Goal: Task Accomplishment & Management: Complete application form

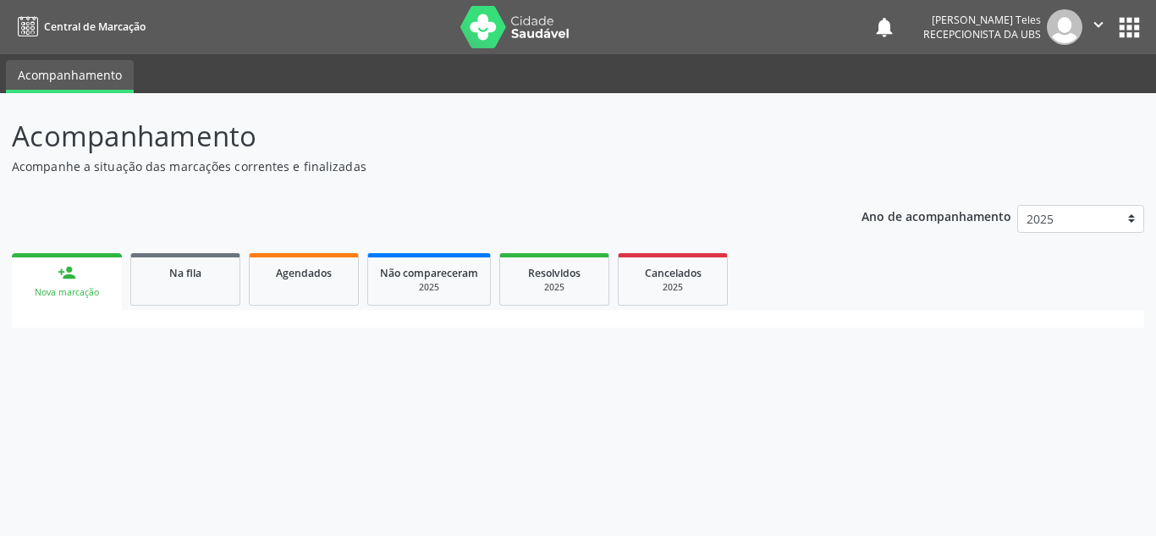
click at [95, 286] on div "Nova marcação" at bounding box center [67, 292] width 86 height 13
click at [96, 286] on div "Nova marcação" at bounding box center [67, 292] width 86 height 13
click at [68, 283] on link "person_add Nova marcação" at bounding box center [67, 281] width 110 height 57
click at [65, 276] on div "person_add" at bounding box center [67, 272] width 19 height 19
click at [85, 289] on div "Nova marcação" at bounding box center [67, 292] width 86 height 13
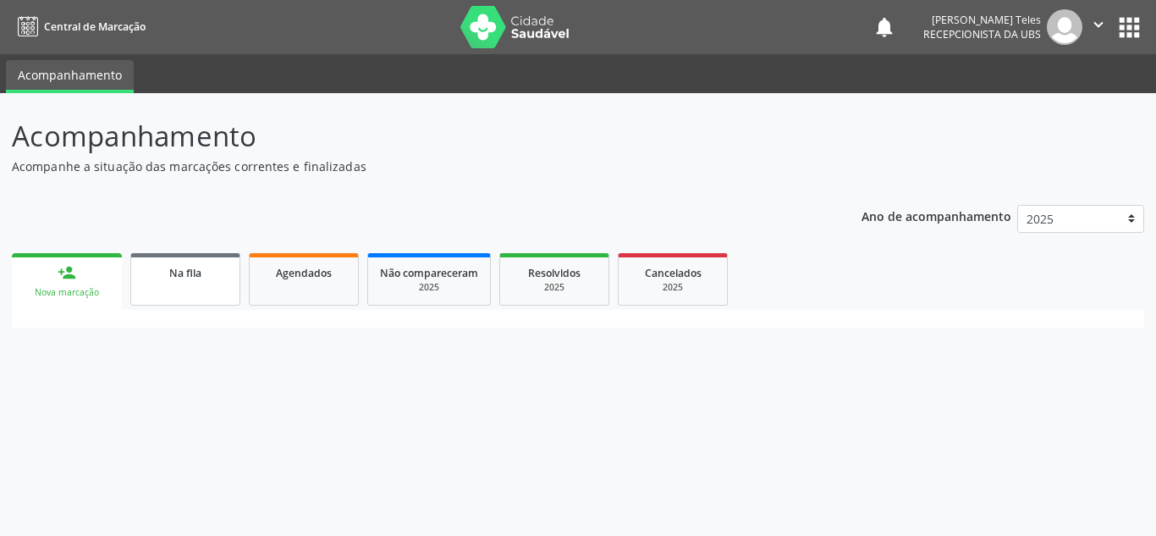
click at [204, 286] on link "Na fila" at bounding box center [185, 279] width 110 height 52
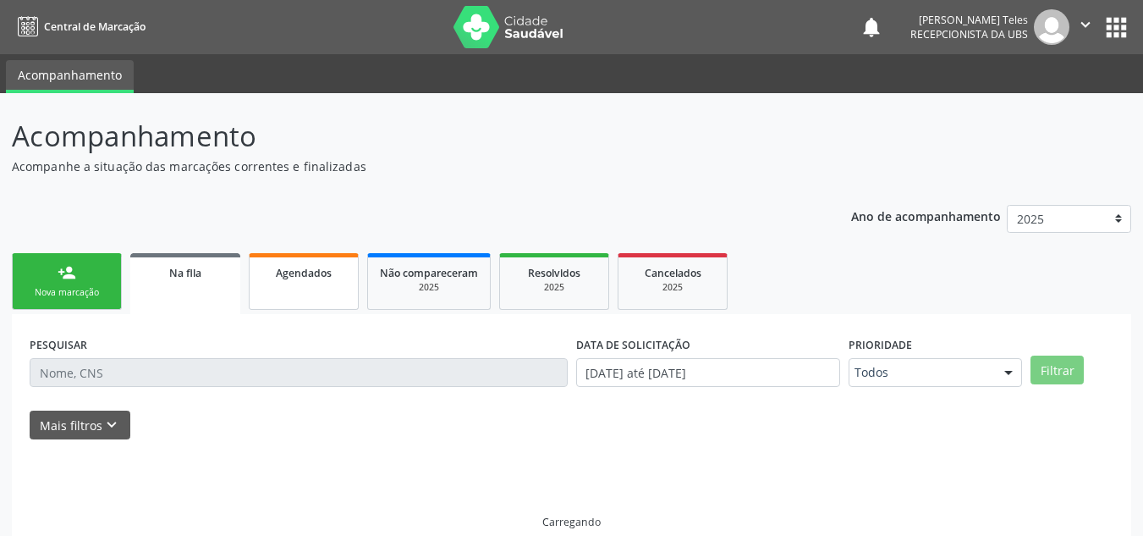
click at [284, 281] on link "Agendados" at bounding box center [304, 281] width 110 height 57
click at [427, 288] on div "2025" at bounding box center [429, 287] width 98 height 13
drag, startPoint x: 552, startPoint y: 286, endPoint x: 660, endPoint y: 281, distance: 108.4
click at [553, 285] on div "2025" at bounding box center [552, 287] width 85 height 13
click at [682, 281] on div "2025" at bounding box center [672, 287] width 85 height 13
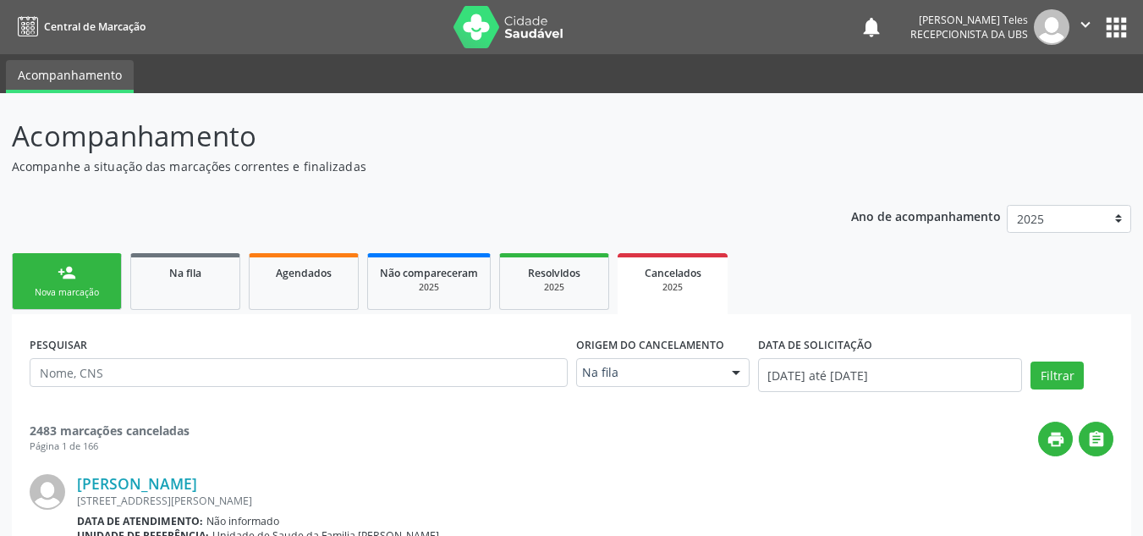
click at [56, 284] on link "person_add Nova marcação" at bounding box center [67, 281] width 110 height 57
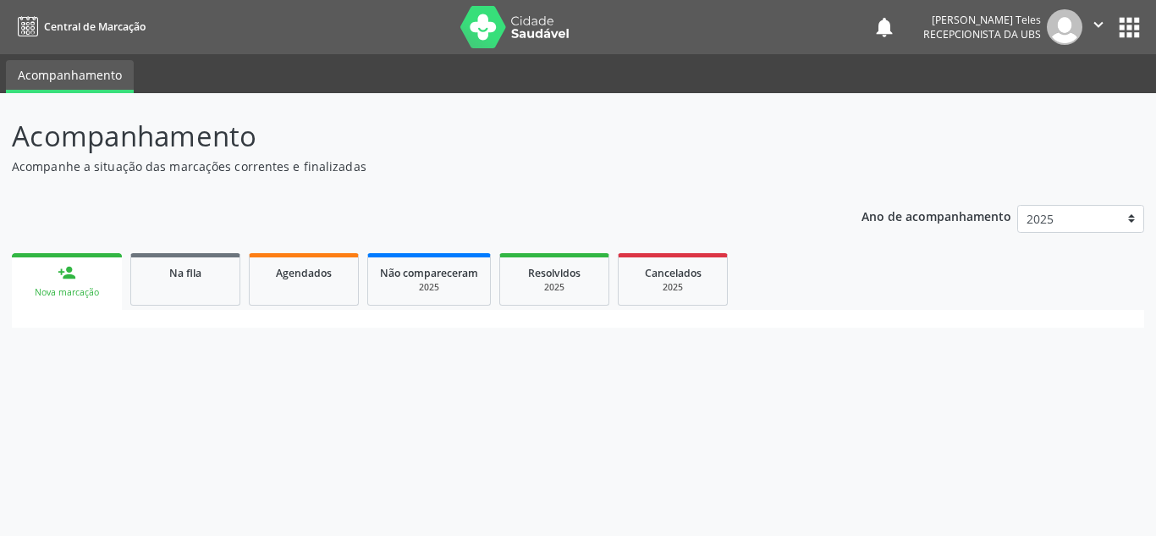
click at [46, 288] on div "Nova marcação" at bounding box center [67, 292] width 86 height 13
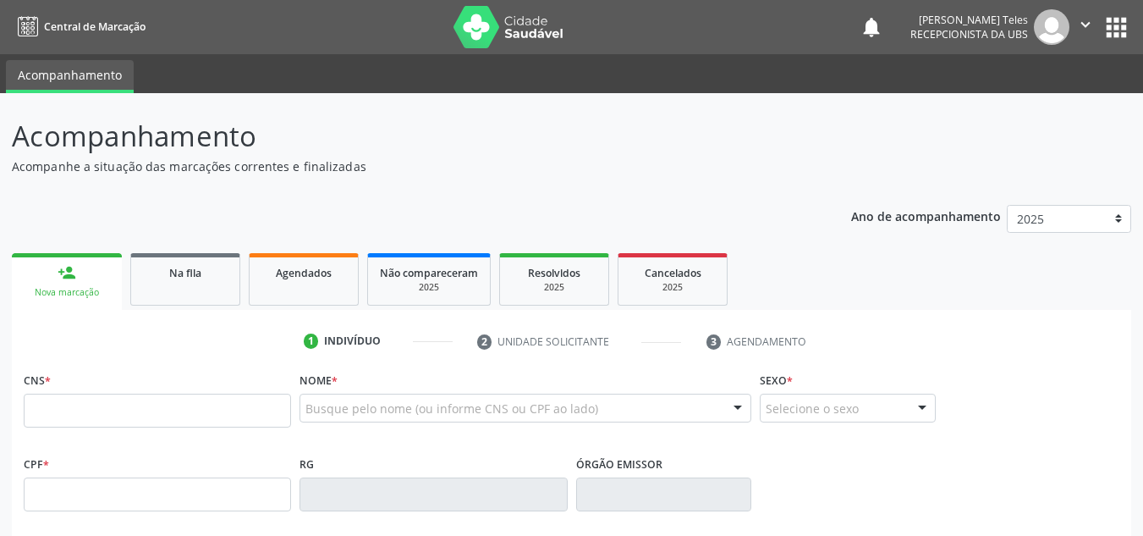
click at [122, 415] on input "text" at bounding box center [157, 411] width 267 height 34
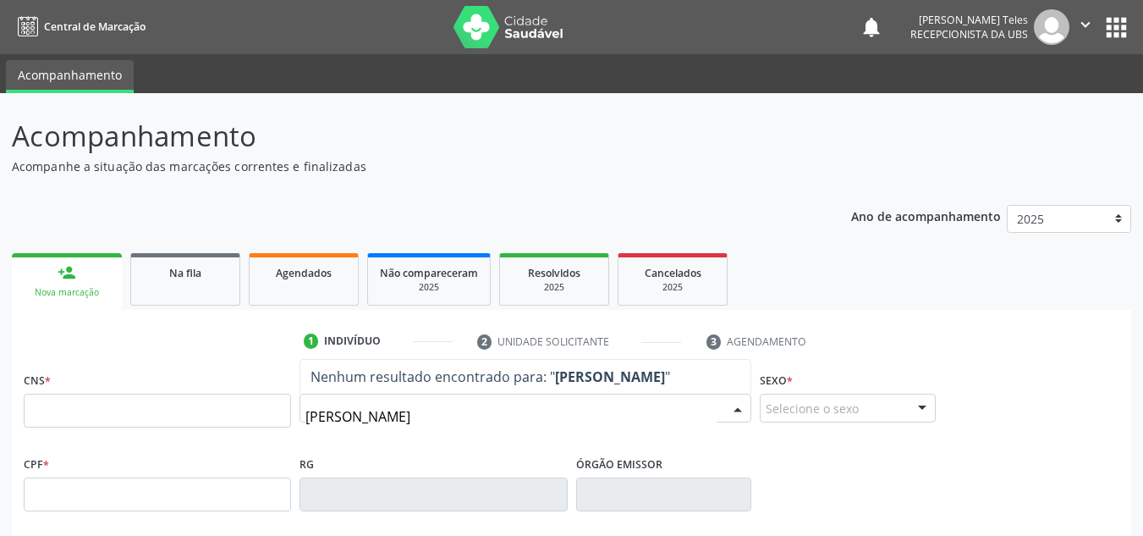
type input "ARLINDO GOMES JORDAO"
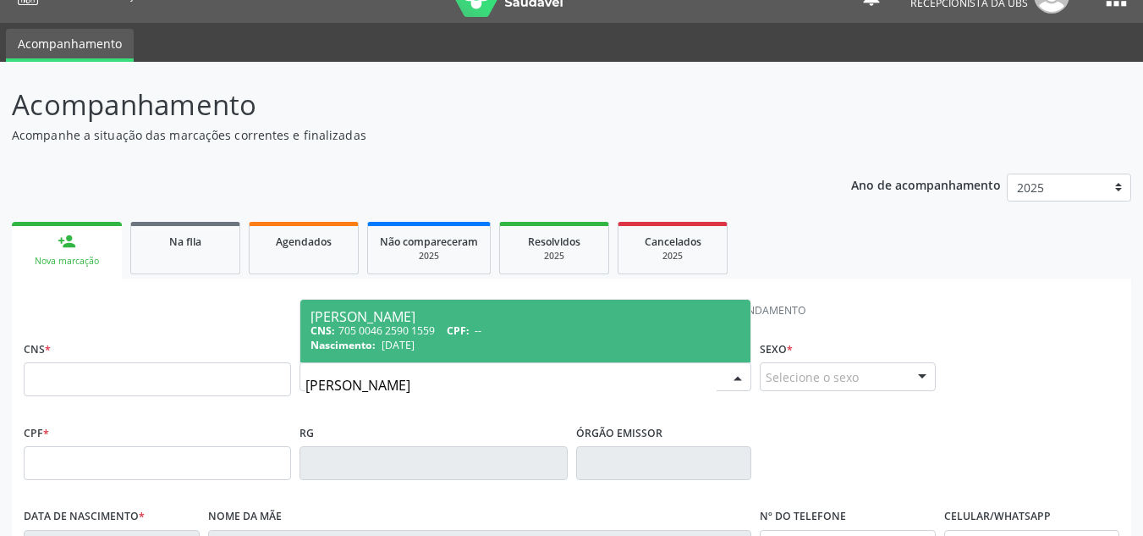
scroll to position [85, 0]
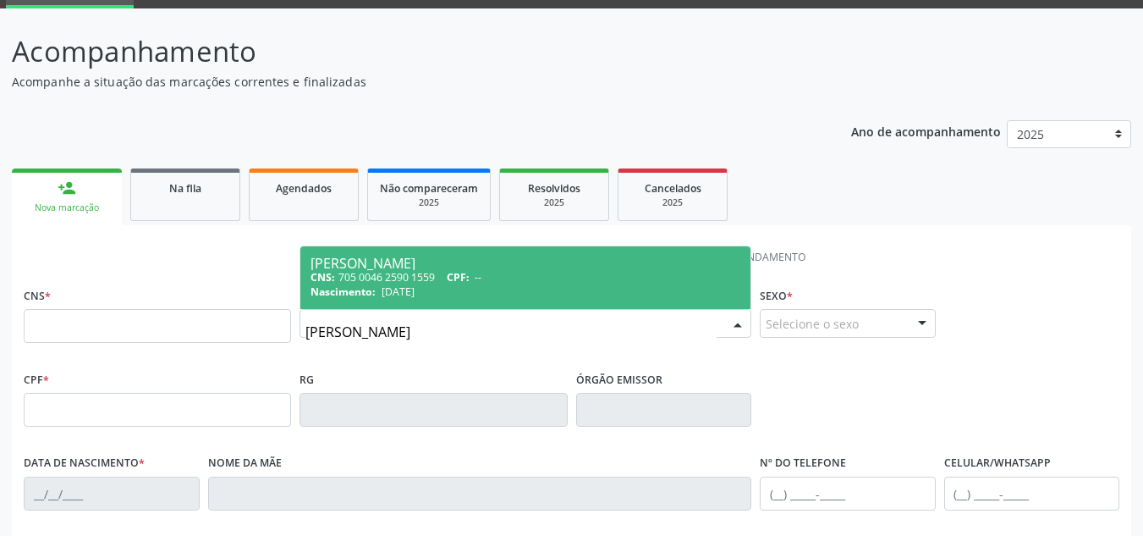
click at [515, 280] on div "CNS: 705 0046 2590 1559 CPF: --" at bounding box center [526, 277] width 430 height 14
type input "705 0046 2590 1559"
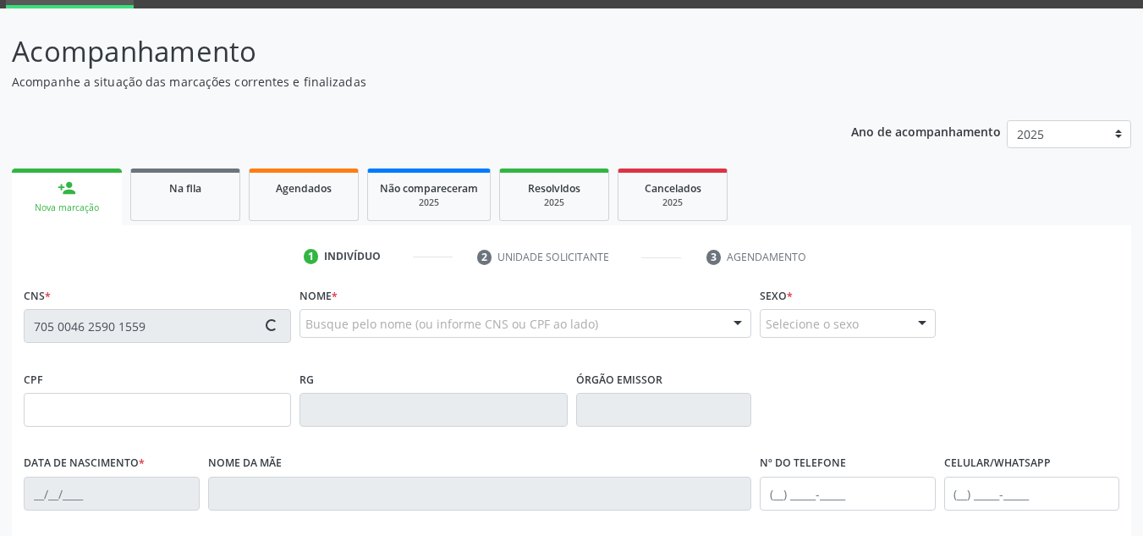
type input "15/06/1953"
type input "Maria Gomes Jordao"
type input "(74) 3632-2019"
type input "(74) 99922-1397"
type input "S/N"
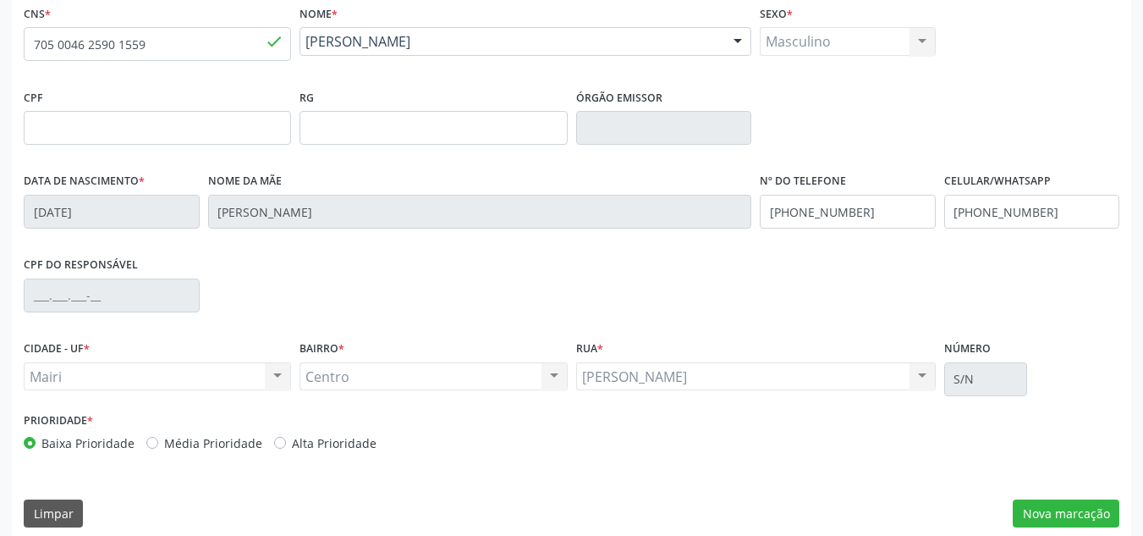
scroll to position [382, 0]
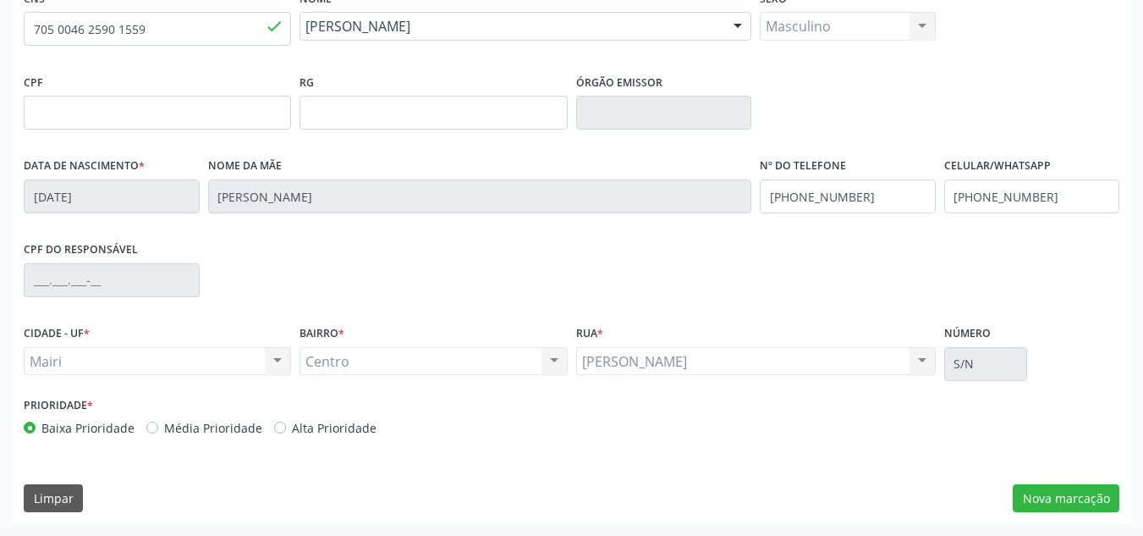
click at [164, 427] on label "Média Prioridade" at bounding box center [213, 428] width 98 height 18
click at [147, 427] on input "Média Prioridade" at bounding box center [152, 426] width 12 height 15
radio input "true"
click at [283, 426] on div "Alta Prioridade" at bounding box center [325, 428] width 102 height 18
click at [292, 426] on label "Alta Prioridade" at bounding box center [334, 428] width 85 height 18
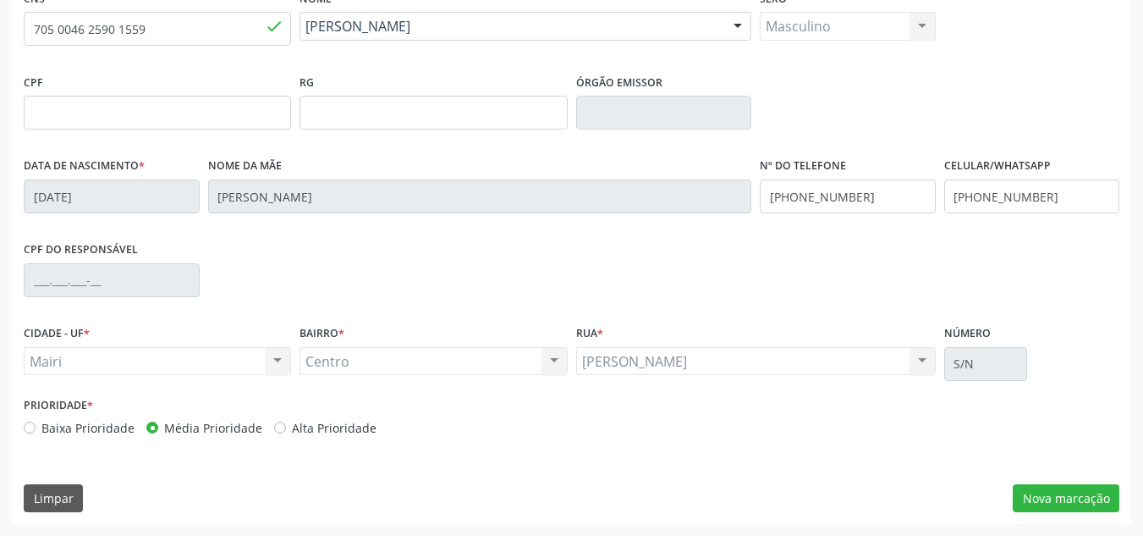
click at [278, 426] on input "Alta Prioridade" at bounding box center [280, 426] width 12 height 15
radio input "true"
click at [1095, 496] on button "Nova marcação" at bounding box center [1066, 498] width 107 height 29
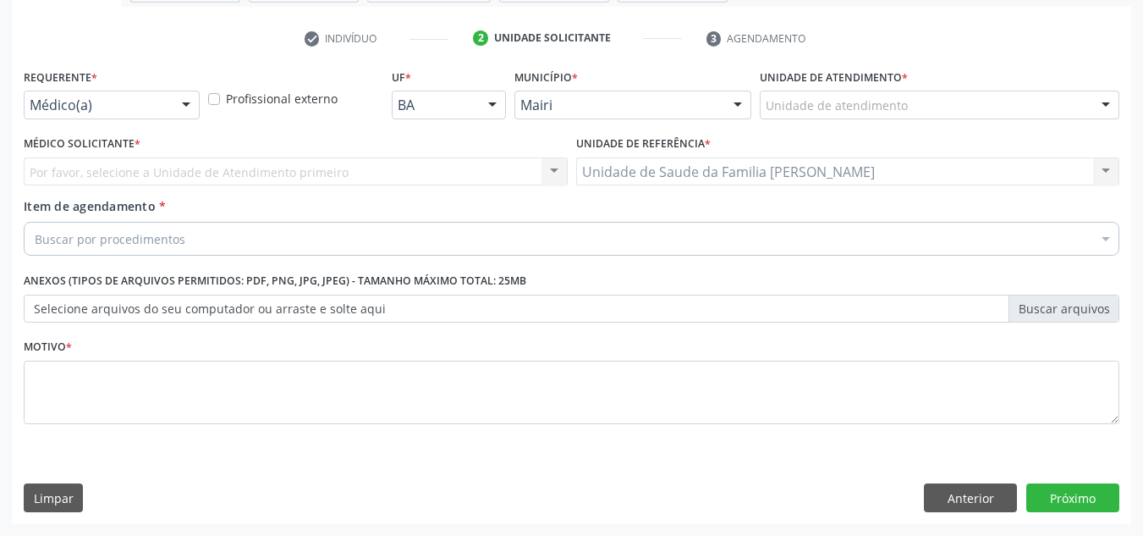
scroll to position [303, 0]
click at [928, 109] on div "Unidade de atendimento" at bounding box center [940, 105] width 360 height 29
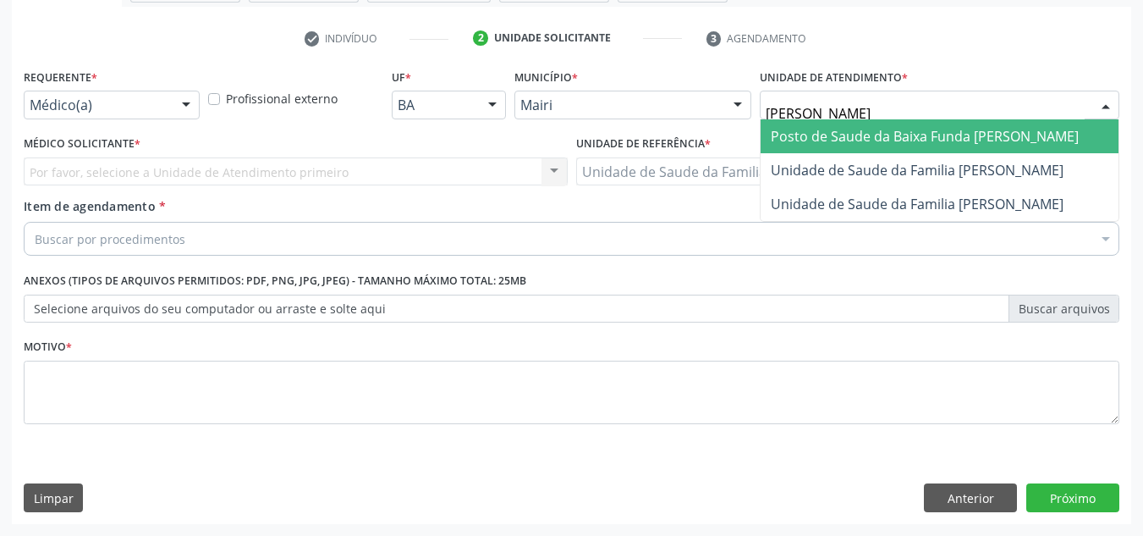
type input "JON"
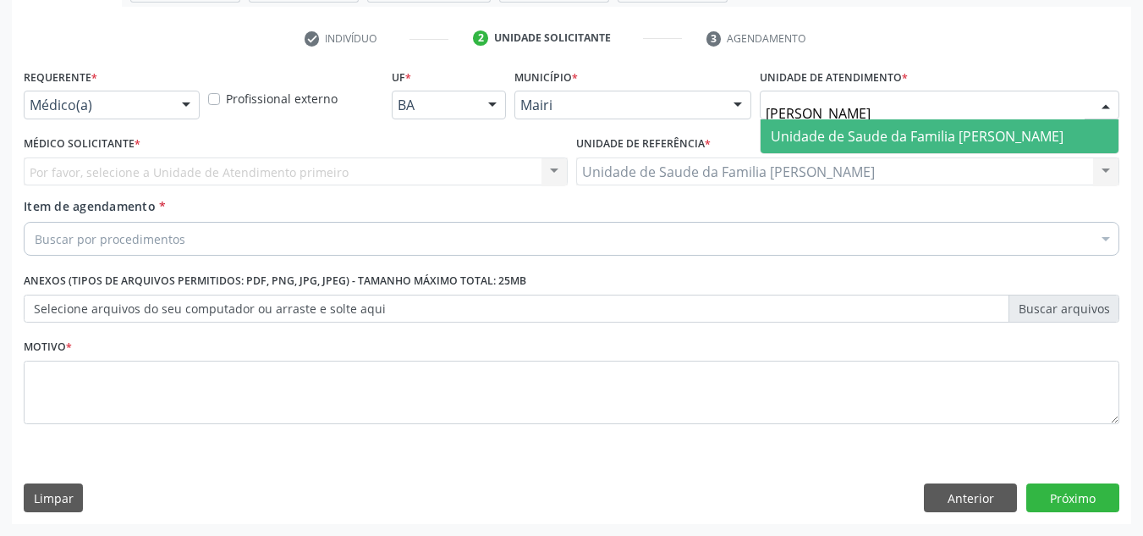
click at [949, 139] on span "Unidade de Saude da Familia Jonathas Laurentino de Santana" at bounding box center [917, 136] width 293 height 19
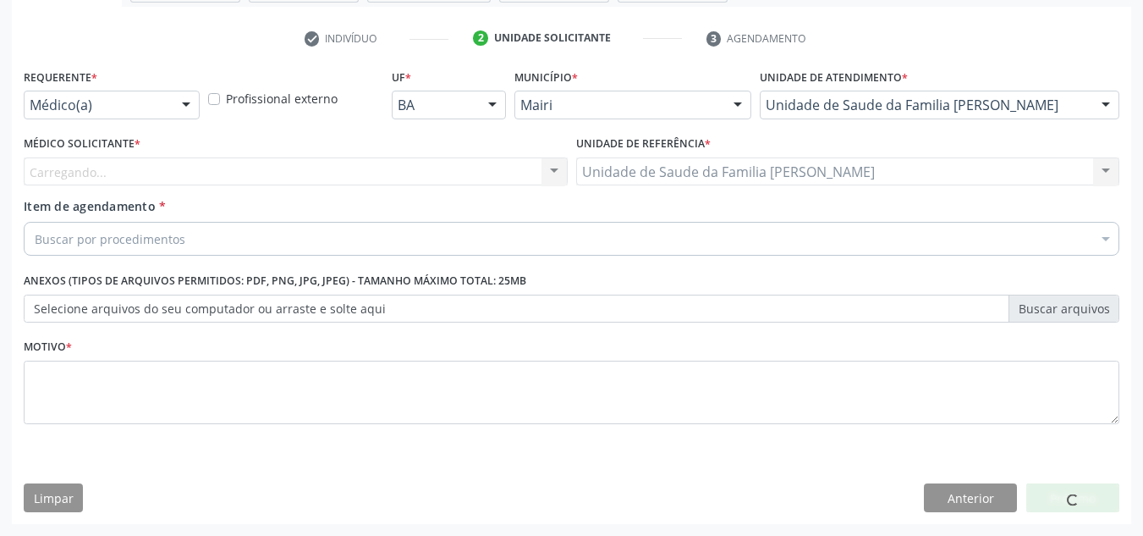
click at [168, 178] on div "Carregando..." at bounding box center [296, 171] width 544 height 29
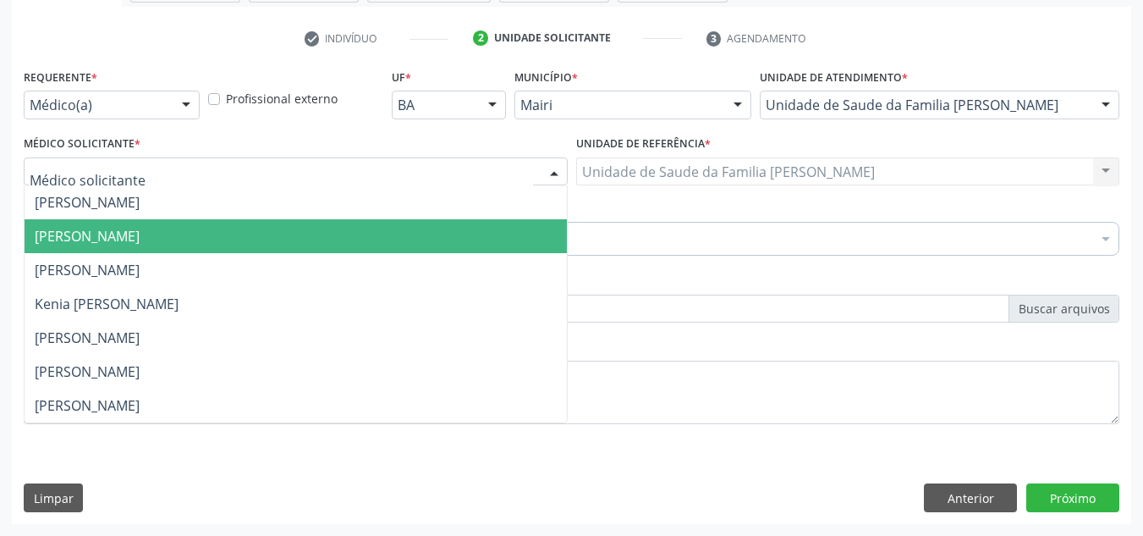
click at [140, 230] on span "Esther Dolores Martinez Valdes" at bounding box center [87, 236] width 105 height 19
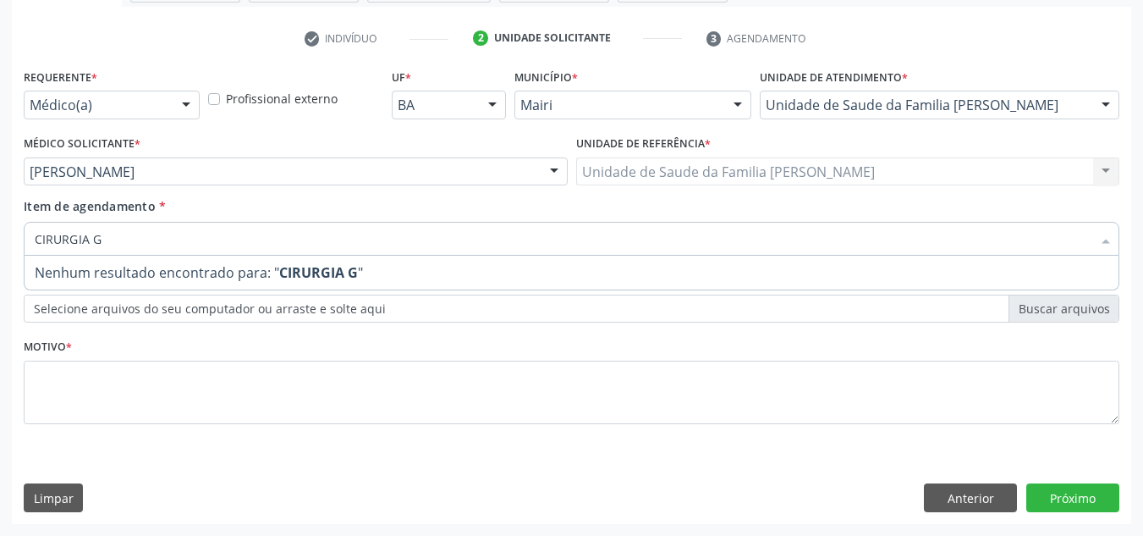
scroll to position [0, 0]
type input "C"
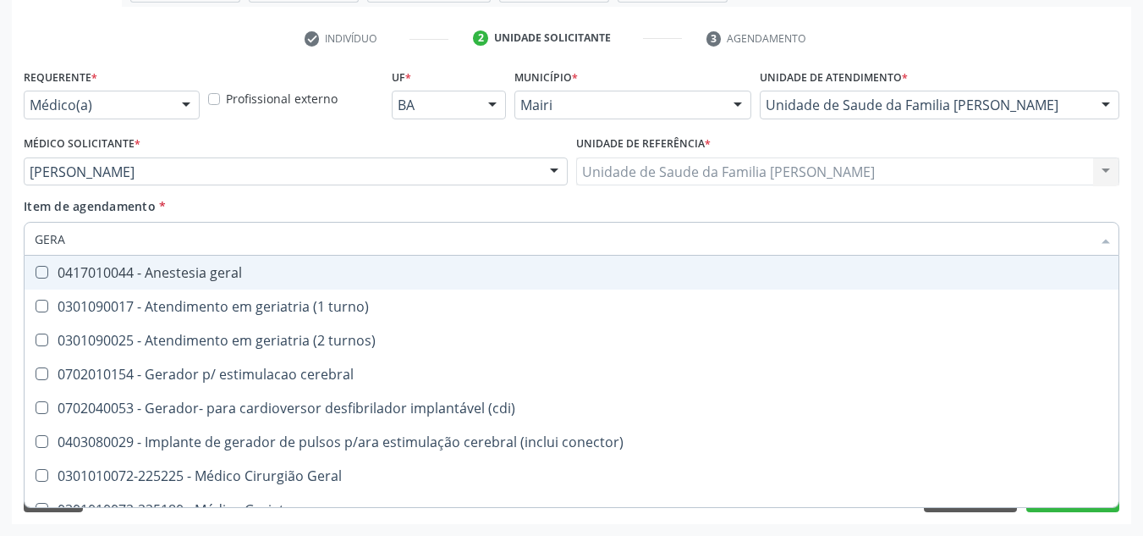
type input "GERAL"
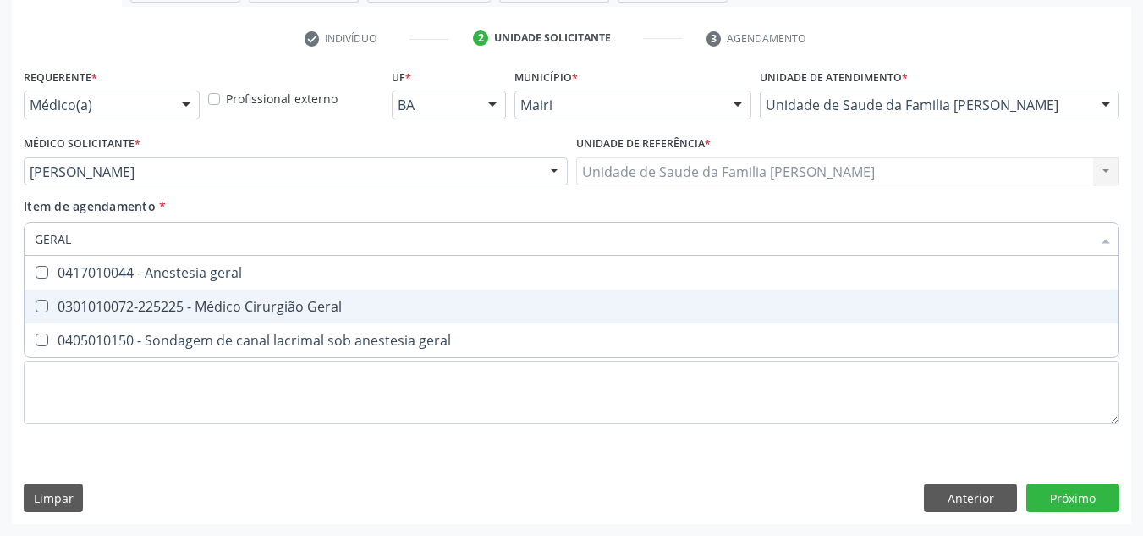
click at [276, 307] on div "0301010072-225225 - Médico Cirurgião Geral" at bounding box center [572, 307] width 1074 height 14
checkbox Geral "true"
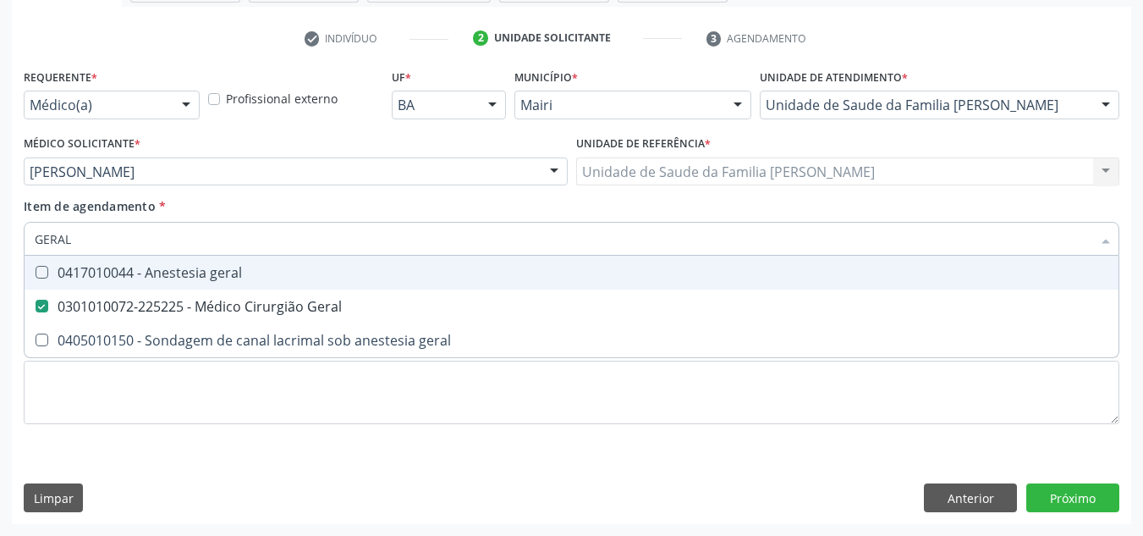
drag, startPoint x: 106, startPoint y: 234, endPoint x: 29, endPoint y: 236, distance: 77.0
click at [29, 236] on div "GERAL" at bounding box center [572, 239] width 1096 height 34
checkbox Geral "false"
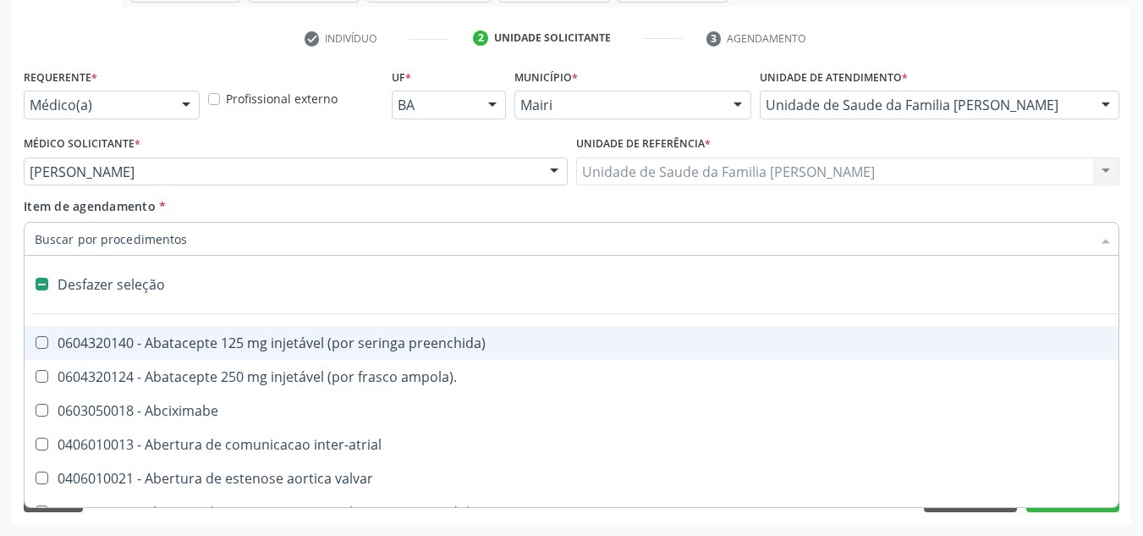
click at [150, 237] on input "Item de agendamento *" at bounding box center [563, 239] width 1057 height 34
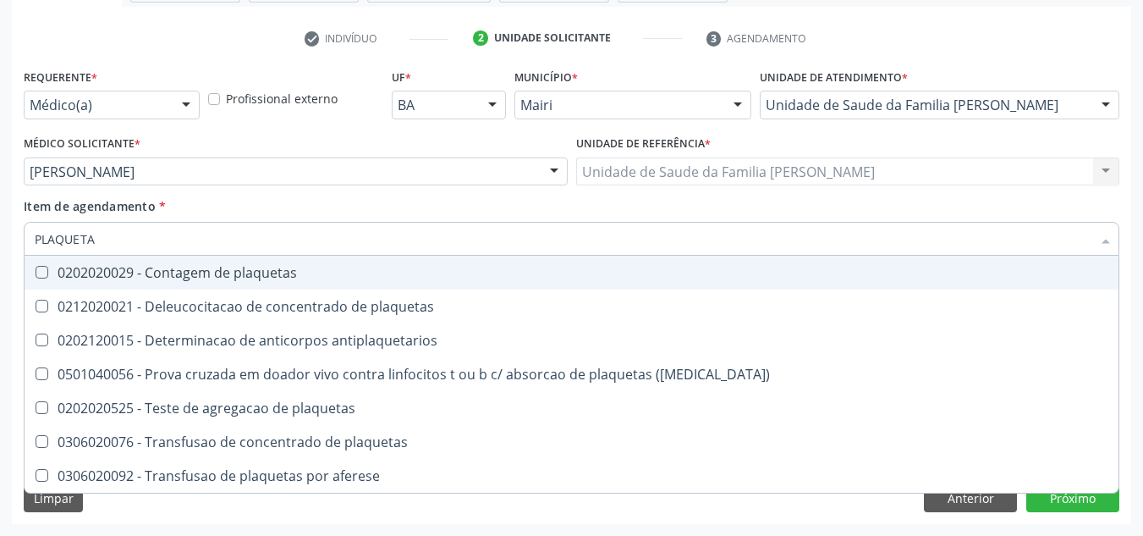
type input "PLAQUETAS"
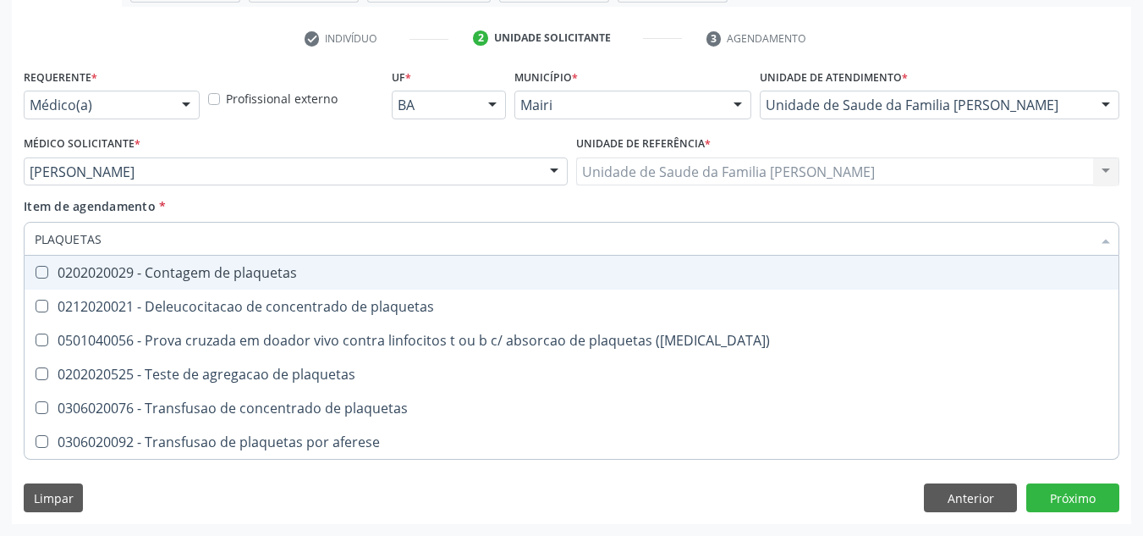
click at [185, 273] on div "0202020029 - Contagem de plaquetas" at bounding box center [572, 273] width 1074 height 14
checkbox plaquetas "true"
drag, startPoint x: 173, startPoint y: 240, endPoint x: 28, endPoint y: 240, distance: 144.7
click at [29, 240] on div "PLAQUETAS" at bounding box center [572, 239] width 1096 height 34
checkbox plaquetas "false"
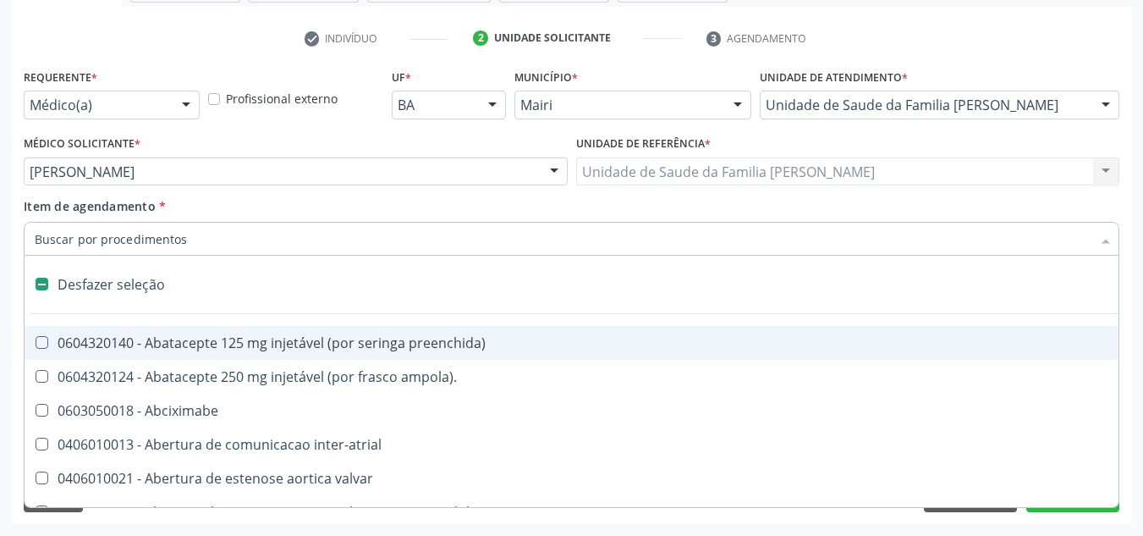
type input "T"
checkbox anterior "true"
checkbox plaquetas "false"
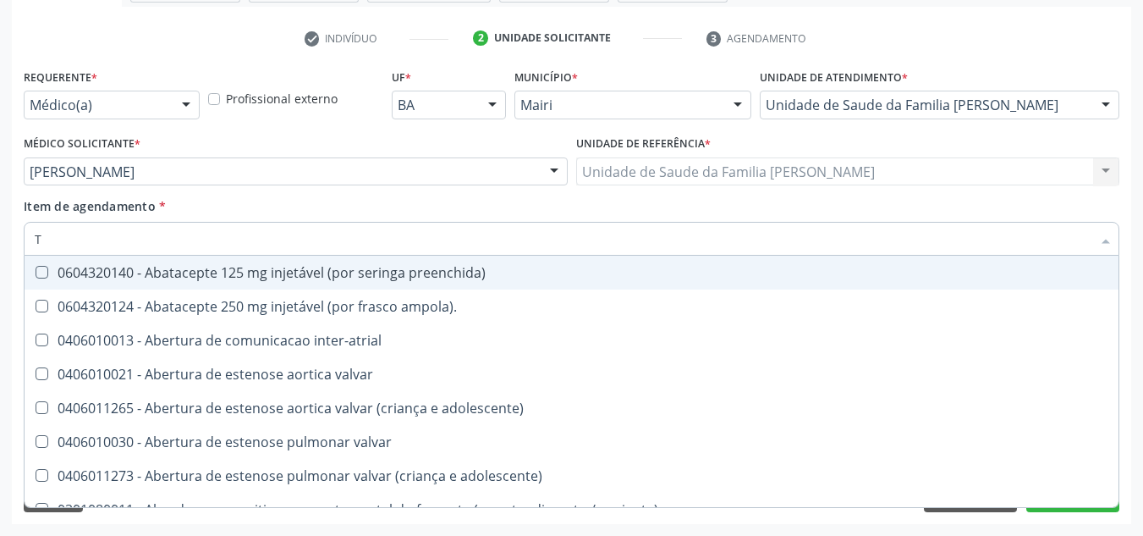
type input "TE"
checkbox plaquetas "false"
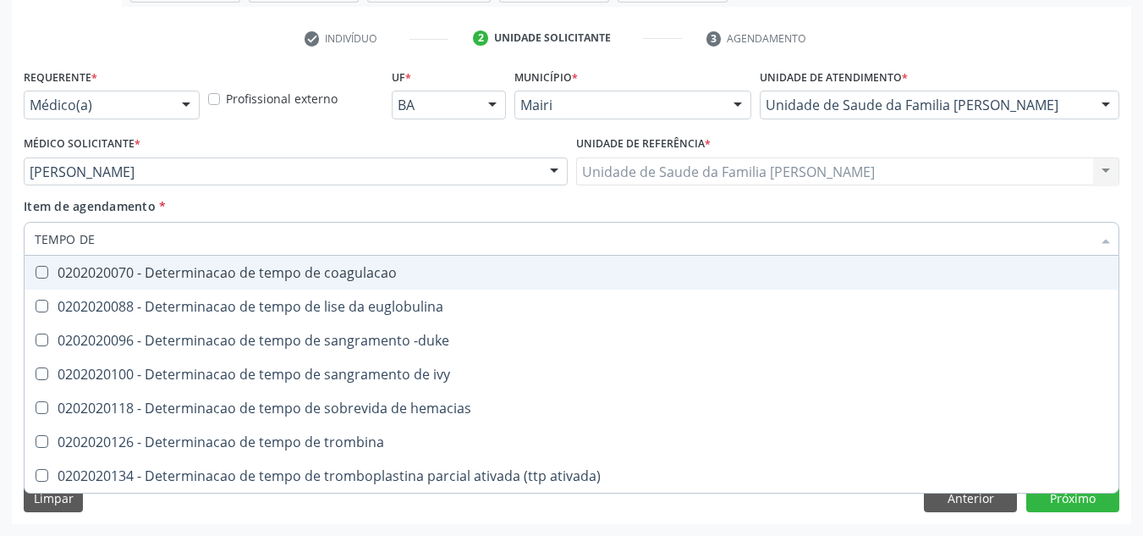
type input "TEMPO DE"
click at [36, 264] on span "0202020070 - Determinacao de tempo de coagulacao" at bounding box center [572, 273] width 1094 height 34
checkbox coagulacao "true"
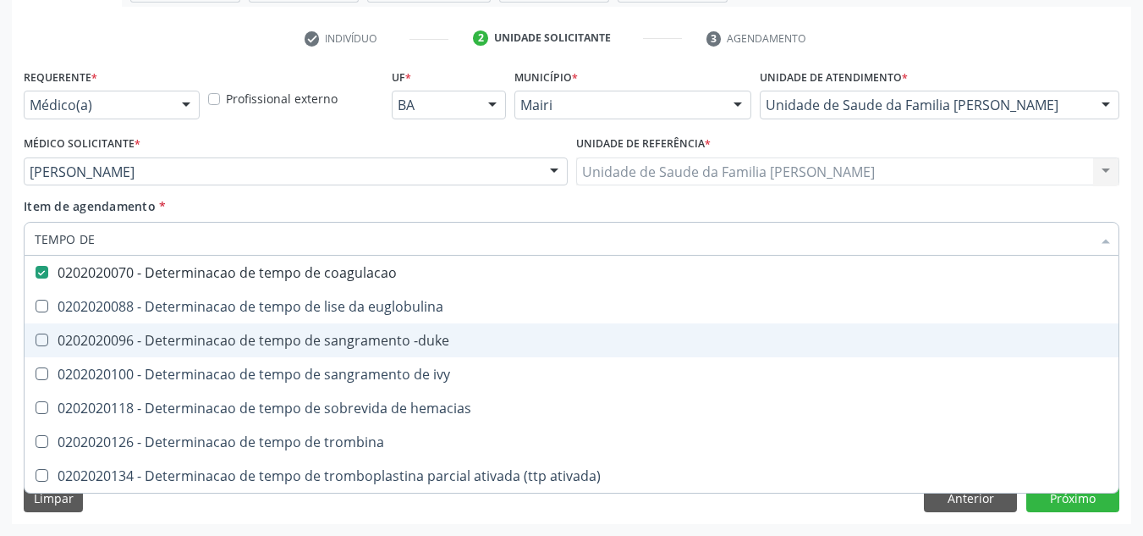
click at [52, 336] on div "0202020096 - Determinacao de tempo de sangramento -duke" at bounding box center [572, 340] width 1074 height 14
checkbox -duke "true"
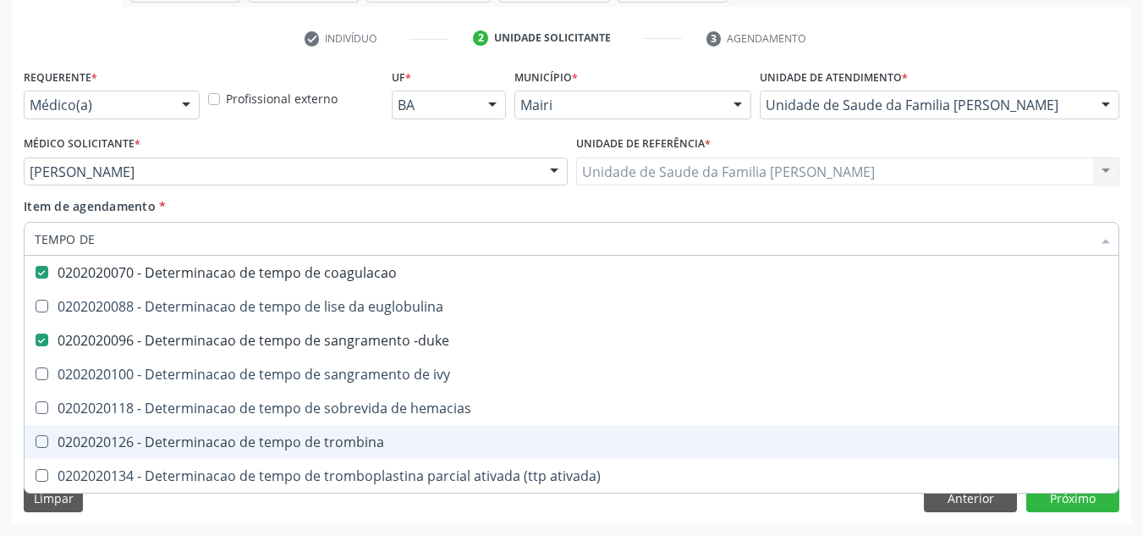
click at [47, 442] on trombina at bounding box center [42, 441] width 13 height 13
click at [36, 442] on trombina "checkbox" at bounding box center [30, 441] width 11 height 11
checkbox trombina "true"
type input "TEMPO DE"
checkbox euglobulina "true"
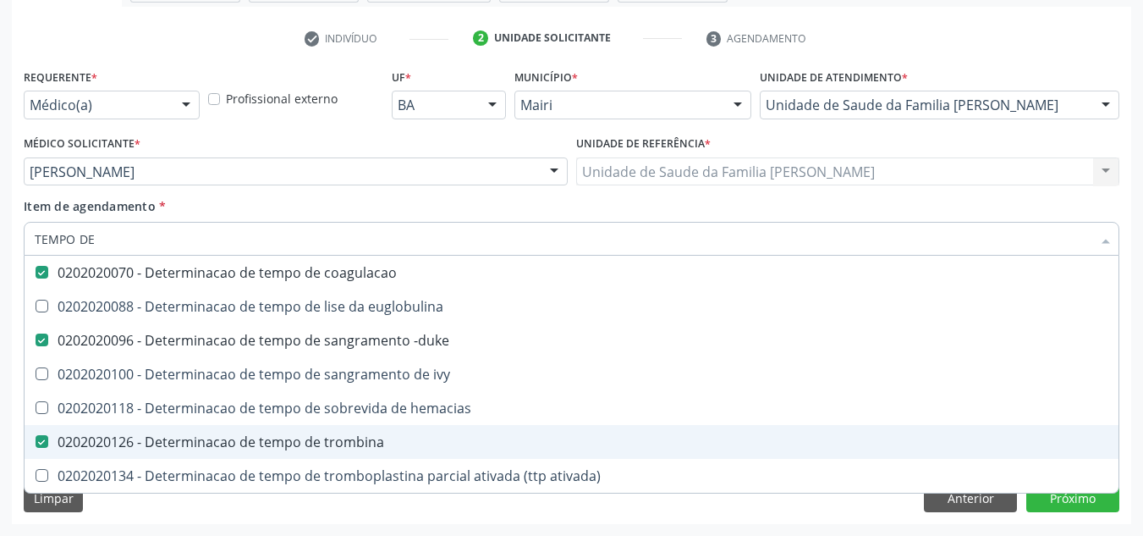
checkbox ivy "true"
checkbox hemacias "true"
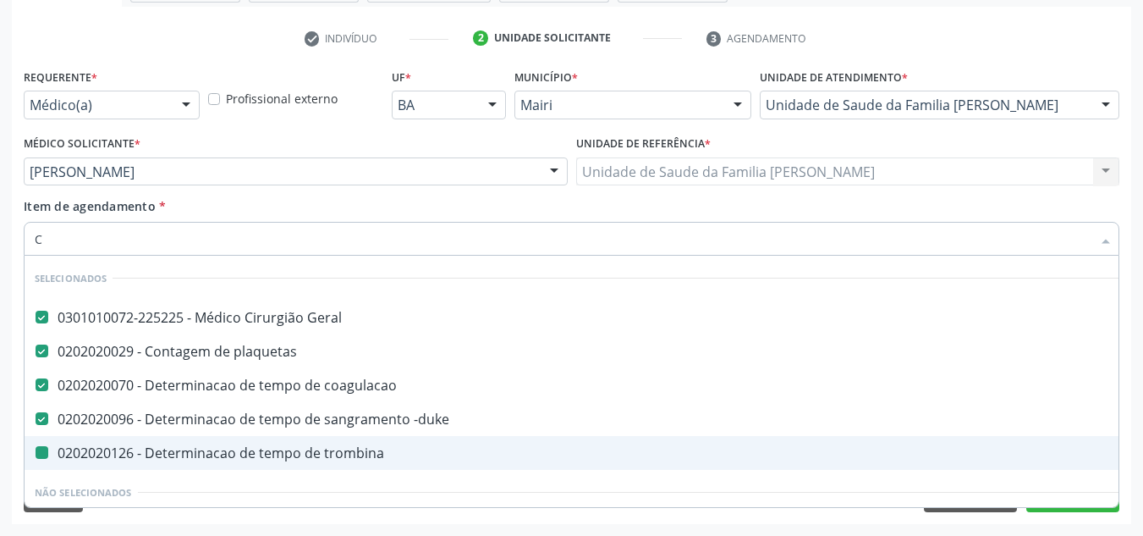
type input "CO"
checkbox trombina "false"
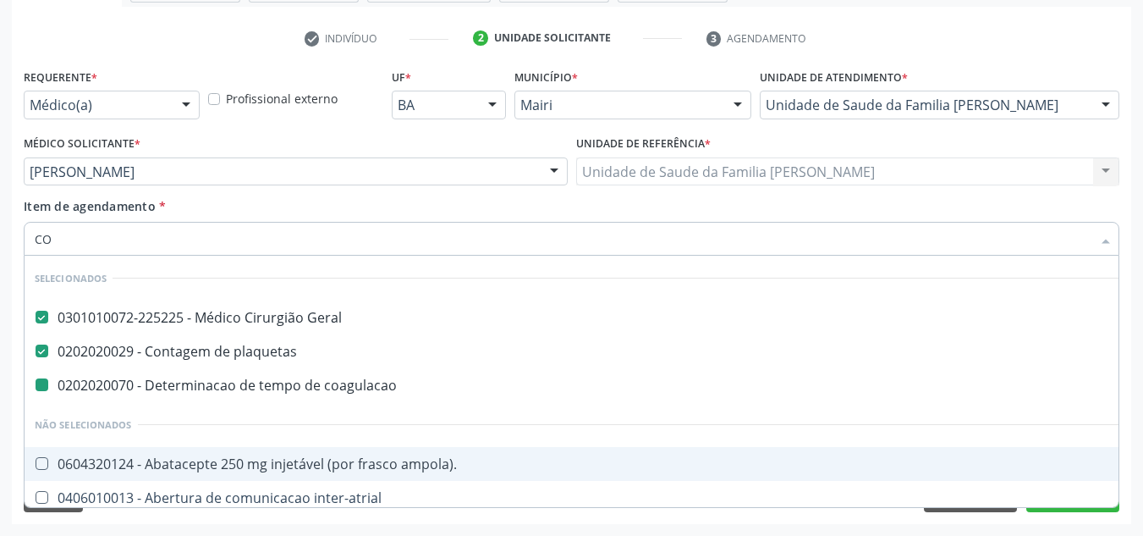
type input "COA"
checkbox coagulacao "false"
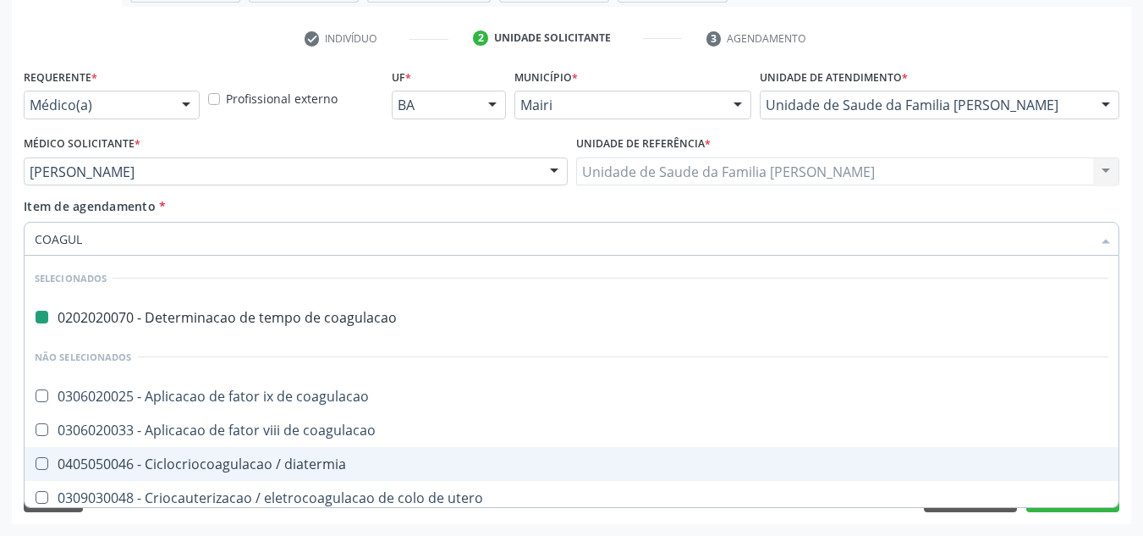
type input "COAGULO"
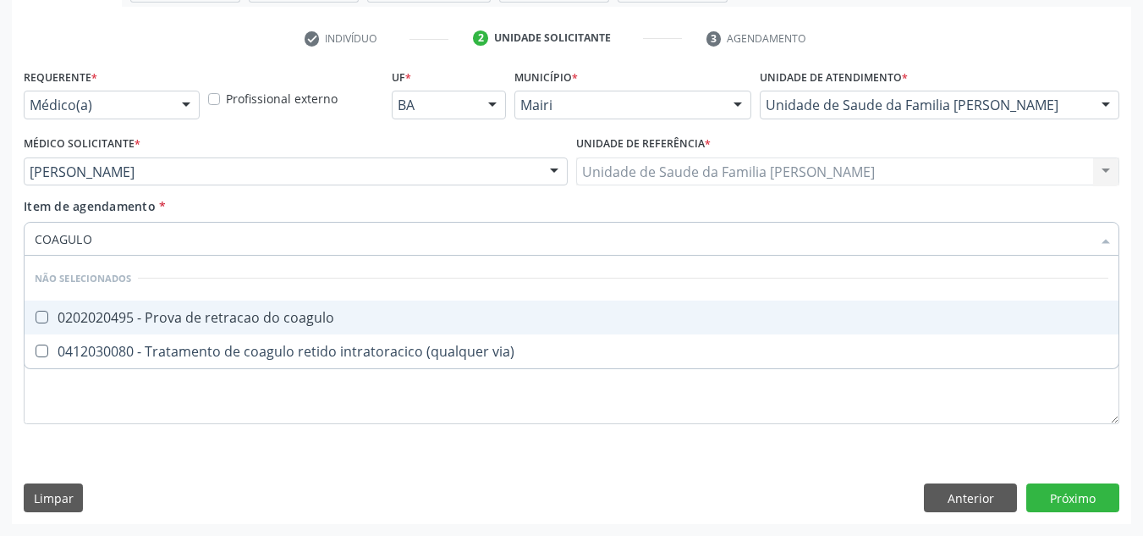
click at [145, 313] on div "0202020495 - Prova de retracao do coagulo" at bounding box center [572, 318] width 1074 height 14
checkbox coagulo "true"
drag, startPoint x: 132, startPoint y: 241, endPoint x: 34, endPoint y: 251, distance: 98.6
click at [34, 251] on div "COAGULO" at bounding box center [572, 239] width 1096 height 34
checkbox via\) "true"
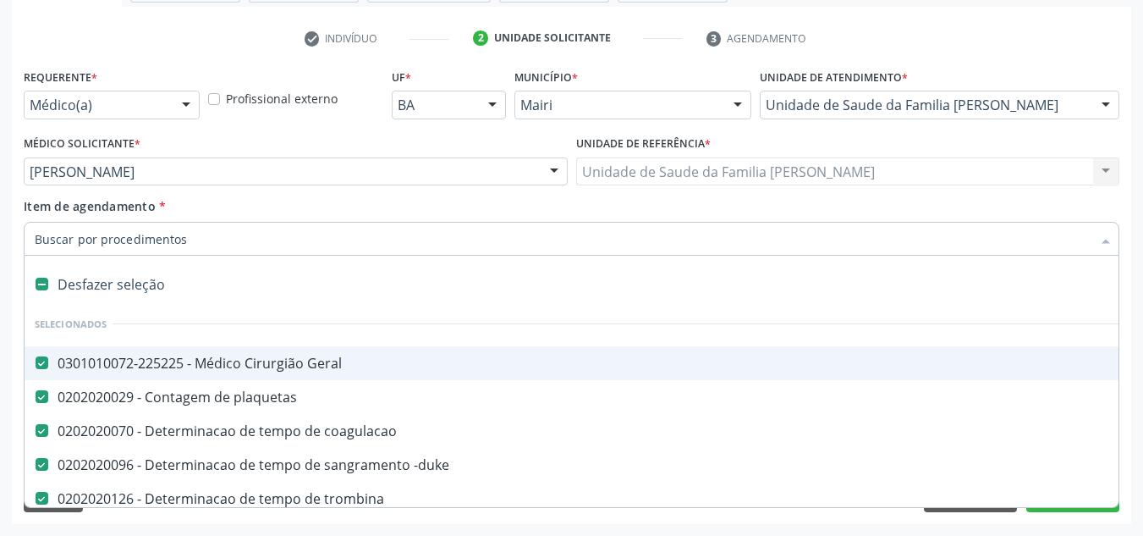
click at [70, 245] on input "Item de agendamento *" at bounding box center [563, 239] width 1057 height 34
type input "S"
checkbox -duke "false"
checkbox trombina "false"
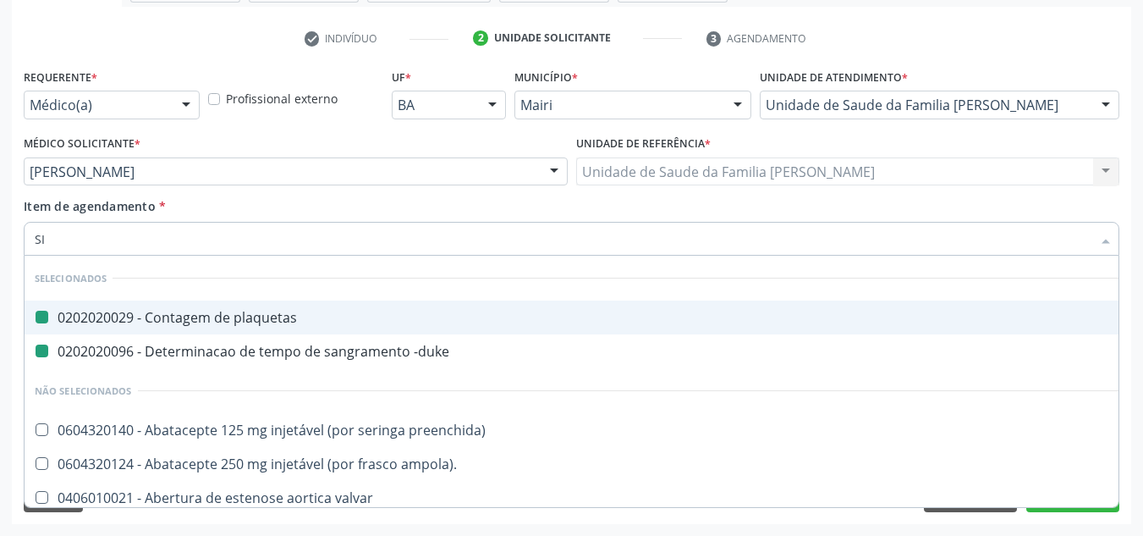
type input "SIS"
checkbox plaquetas "false"
checkbox -duke "false"
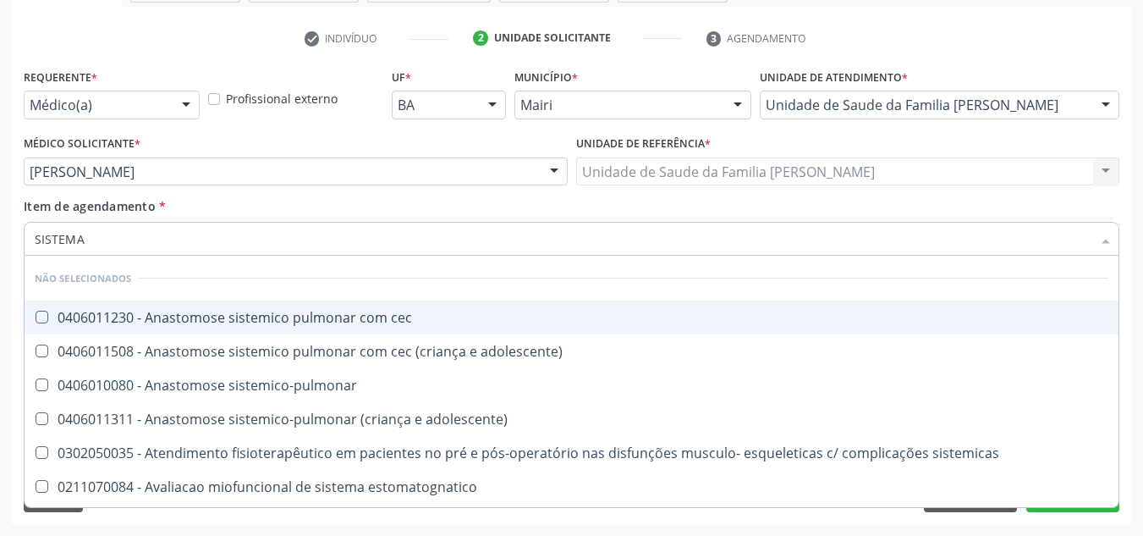
type input "SISTEMA"
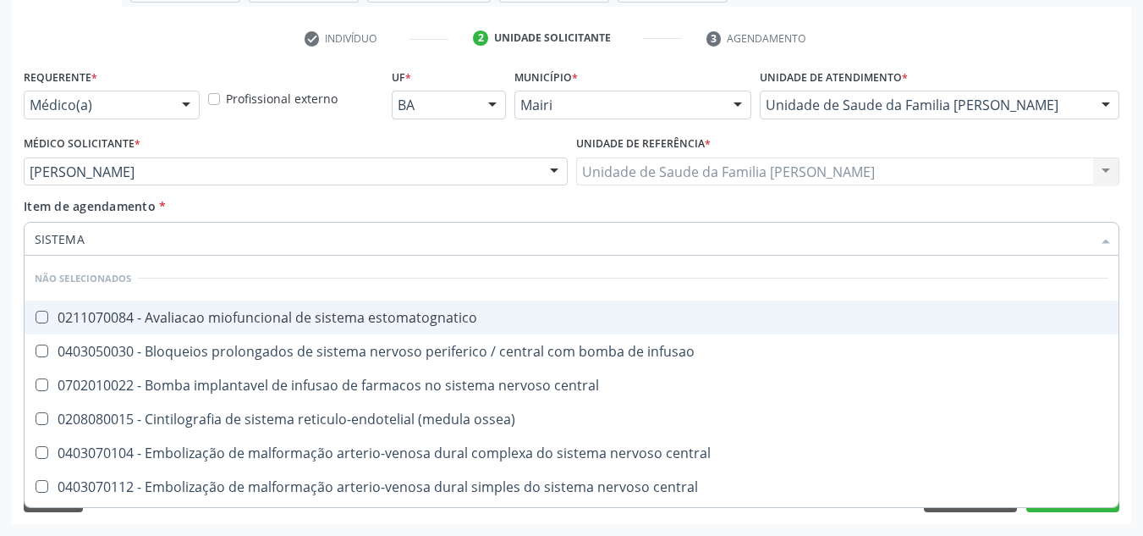
drag, startPoint x: 98, startPoint y: 241, endPoint x: 23, endPoint y: 237, distance: 75.4
click at [26, 240] on div "SISTEMA" at bounding box center [572, 239] width 1096 height 34
checkbox estomatognatico "true"
checkbox infusao "true"
checkbox ossea\) "true"
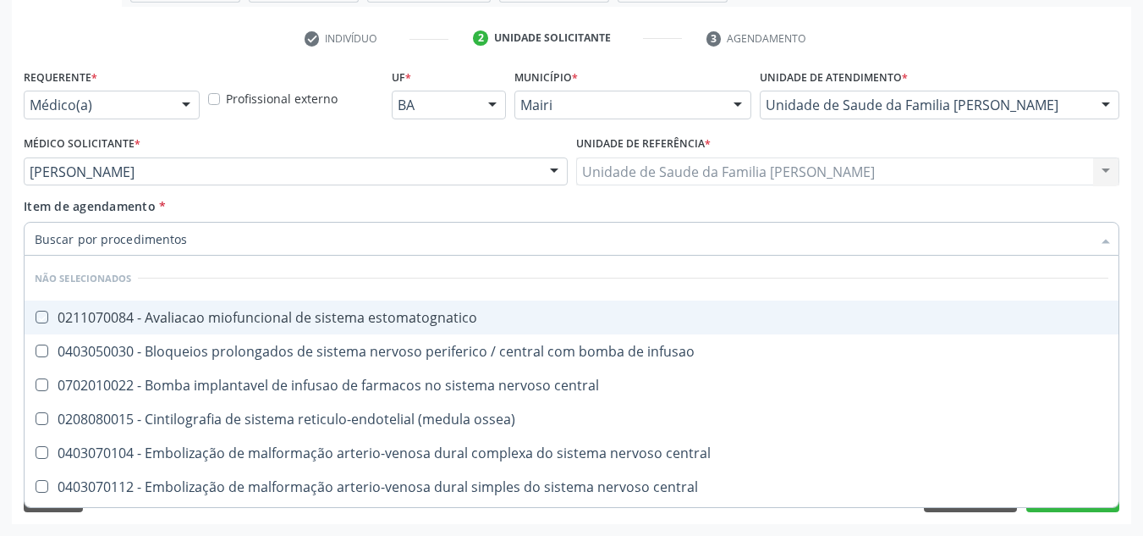
checkbox central "true"
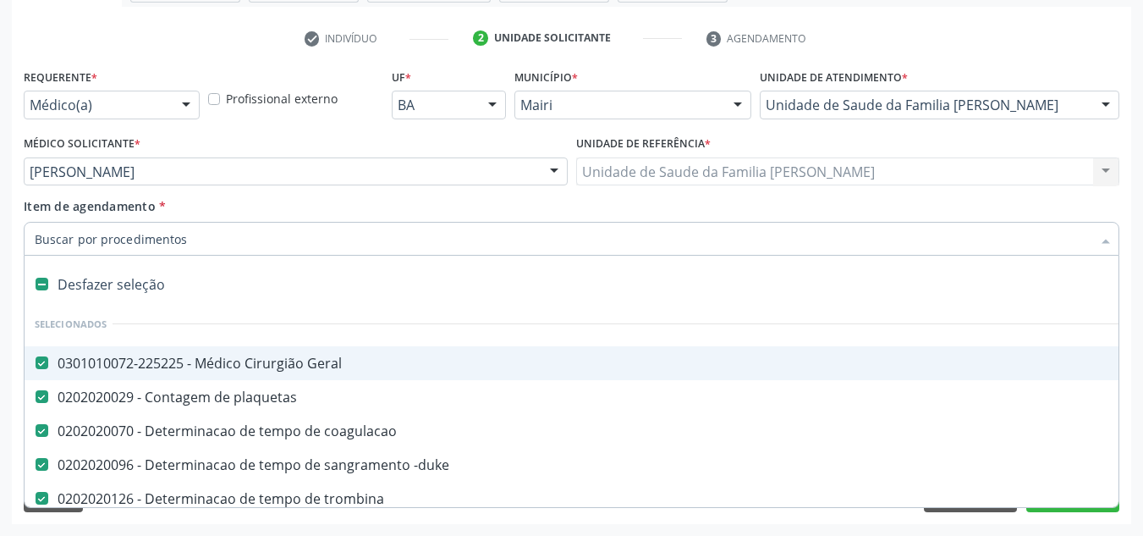
click at [107, 242] on input "Item de agendamento *" at bounding box center [563, 239] width 1057 height 34
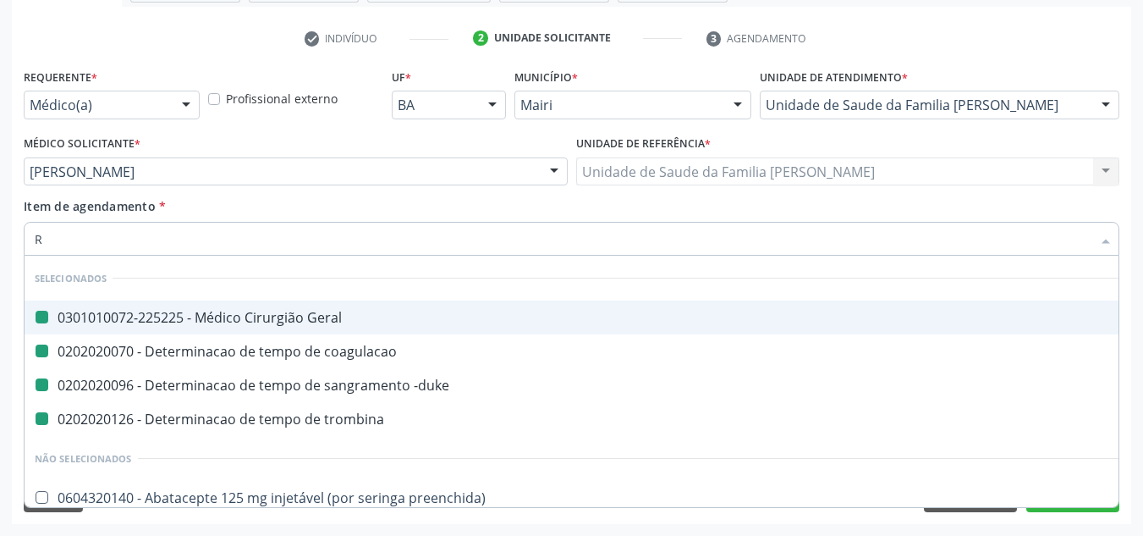
type input "RH"
checkbox Geral "false"
checkbox coagulacao "false"
checkbox trombina "false"
checkbox -duke "false"
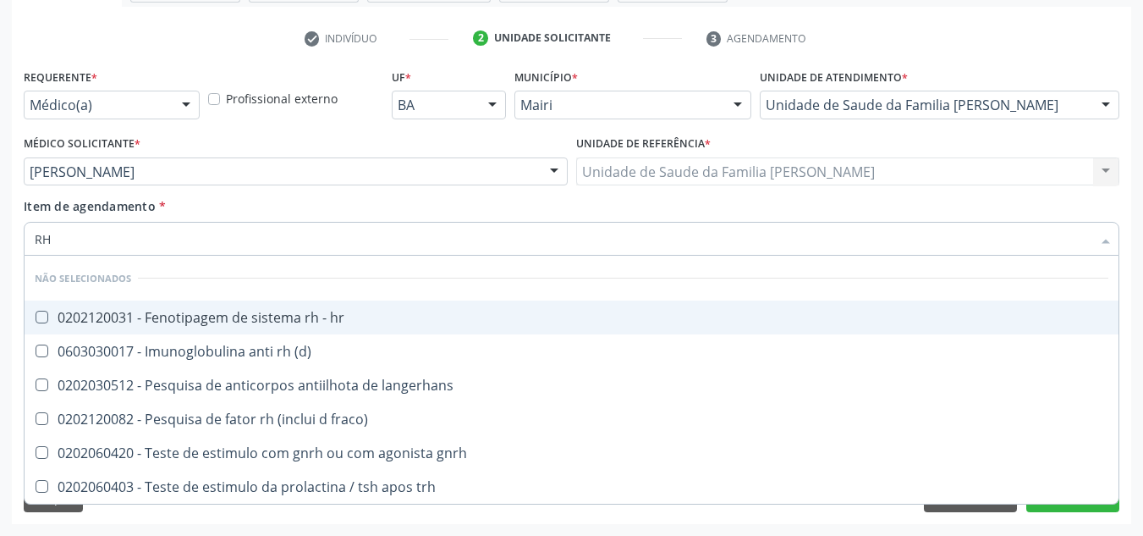
click at [156, 315] on div "0202120031 - Fenotipagem de sistema rh - hr" at bounding box center [572, 318] width 1074 height 14
checkbox hr "true"
drag, startPoint x: 103, startPoint y: 244, endPoint x: 32, endPoint y: 237, distance: 71.4
click at [32, 237] on div "RH" at bounding box center [572, 239] width 1096 height 34
checkbox \(d\) "true"
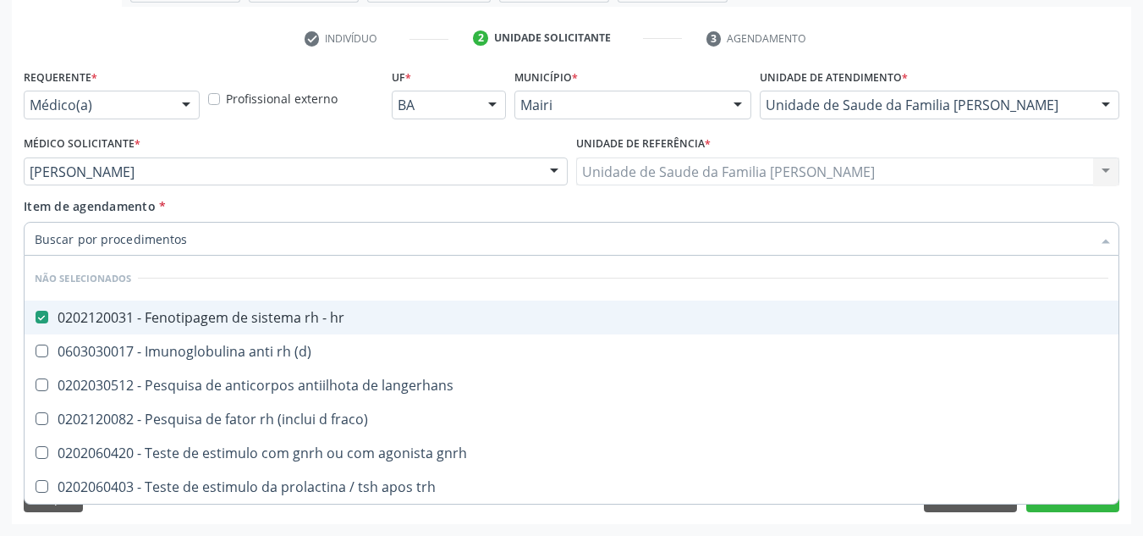
checkbox fraco\) "true"
checkbox langerhans "true"
checkbox gnrh "true"
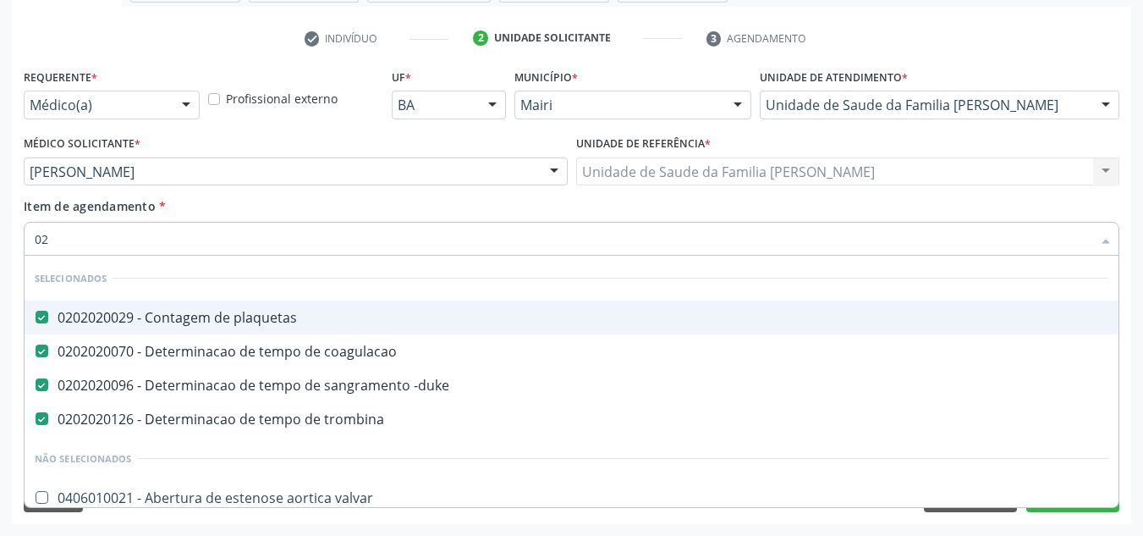
type input "020"
checkbox hr "true"
type input "0202"
checkbox hr "true"
checkbox coagulo "true"
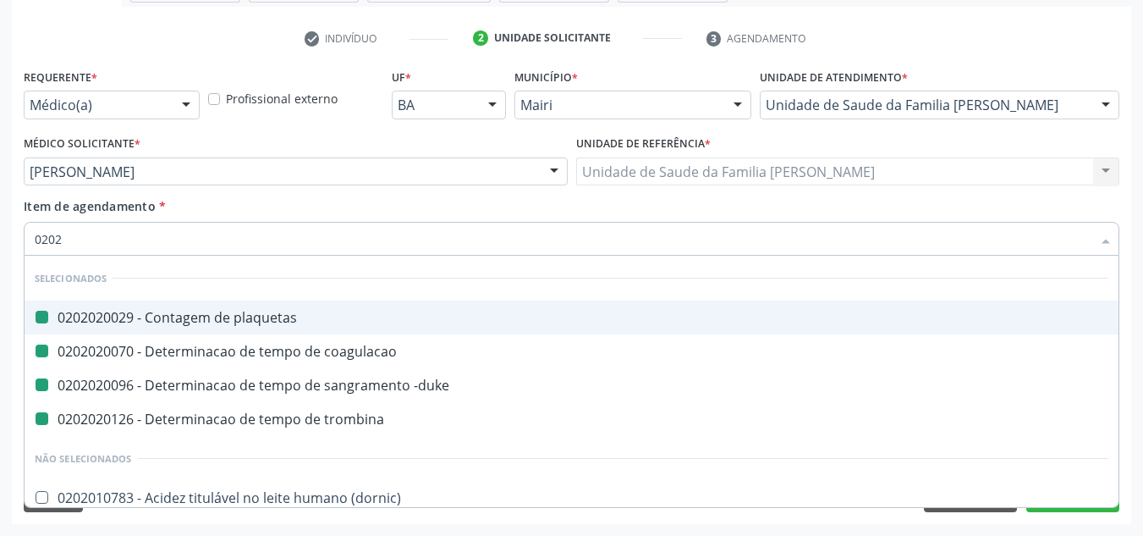
type input "02022"
checkbox plaquetas "false"
checkbox coagulacao "false"
checkbox trombina "false"
checkbox -duke "false"
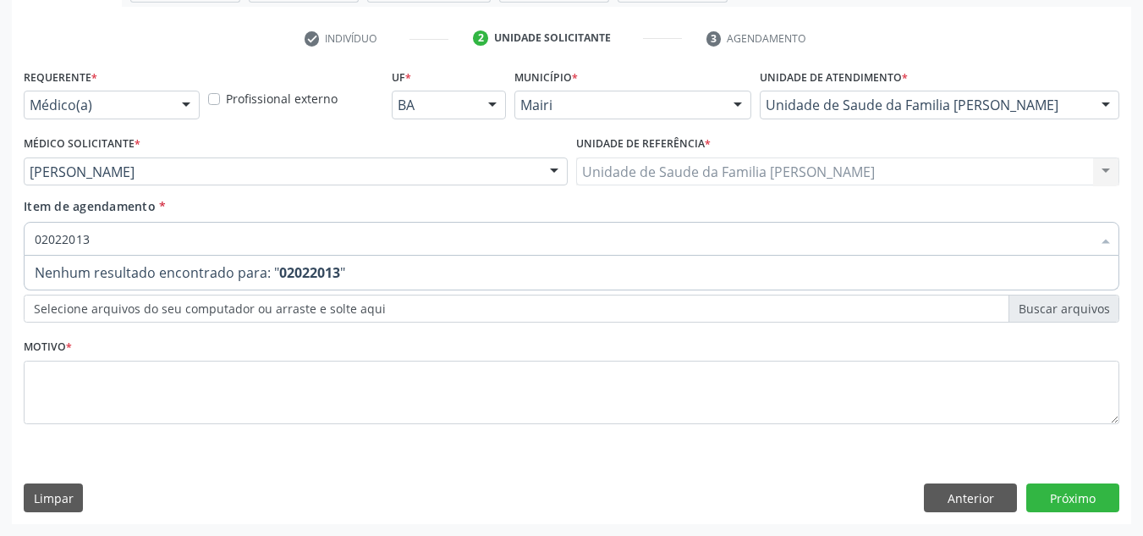
type input "020220134"
drag, startPoint x: 119, startPoint y: 239, endPoint x: 23, endPoint y: 242, distance: 96.5
click at [30, 245] on div "020220134" at bounding box center [572, 239] width 1096 height 34
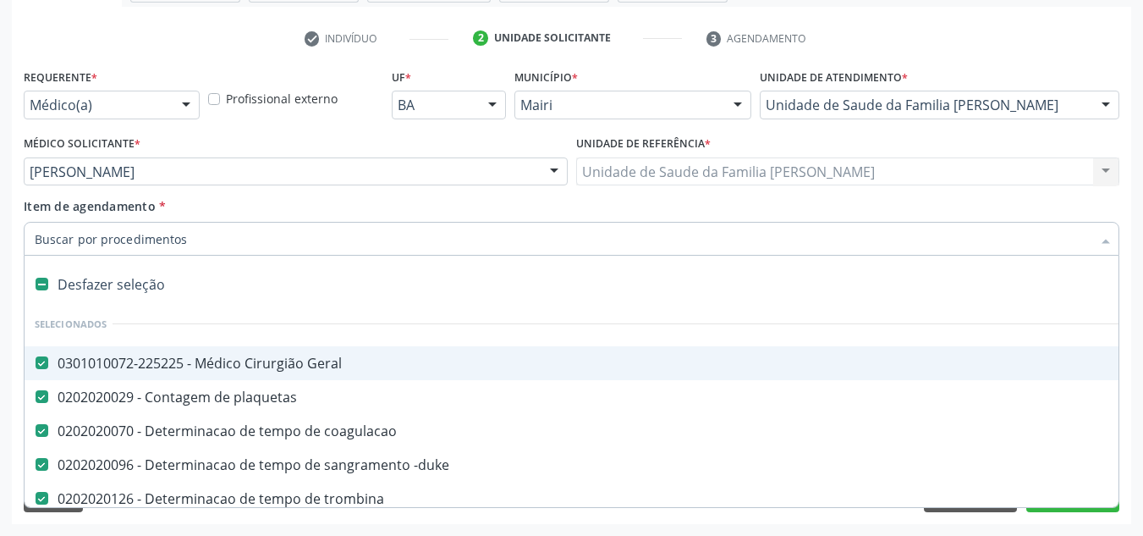
click at [97, 241] on input "Item de agendamento *" at bounding box center [563, 239] width 1057 height 34
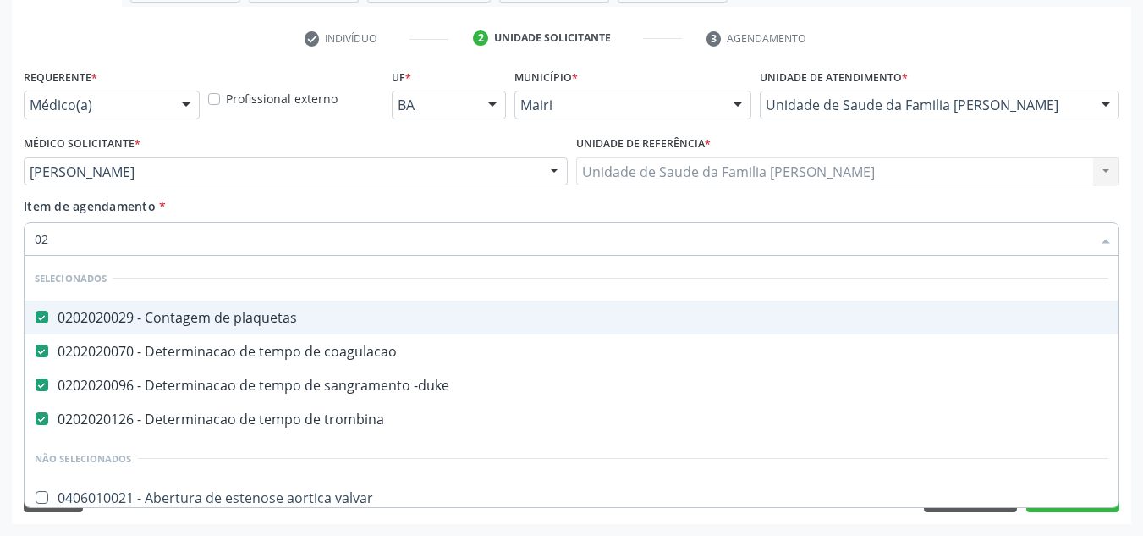
type input "020"
checkbox magnesio "true"
type input "0202"
checkbox \(hemicolectomia\) "true"
checkbox aldosterona "true"
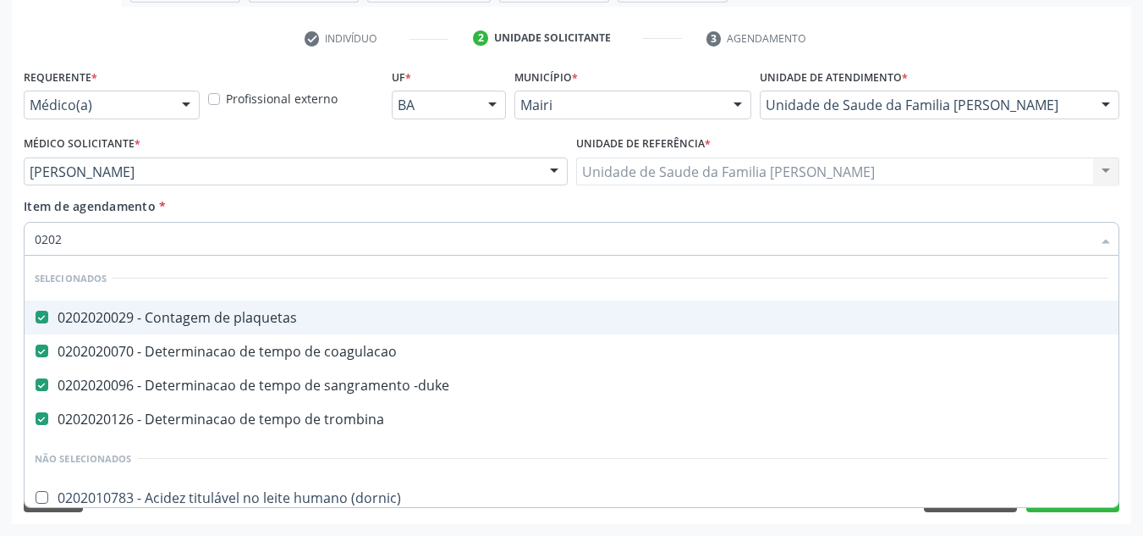
type input "02020"
checkbox hr "false"
checkbox simples "true"
type input "020202"
checkbox dosagens\) "true"
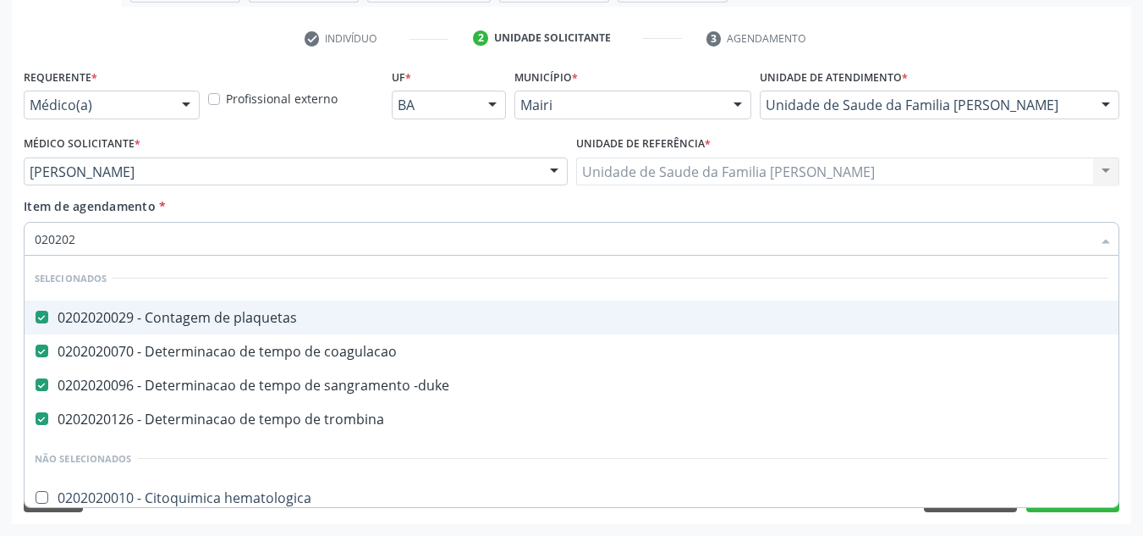
type input "0202020"
checkbox protrombina "true"
checkbox coagulo "false"
type input "02020201"
checkbox -duke "false"
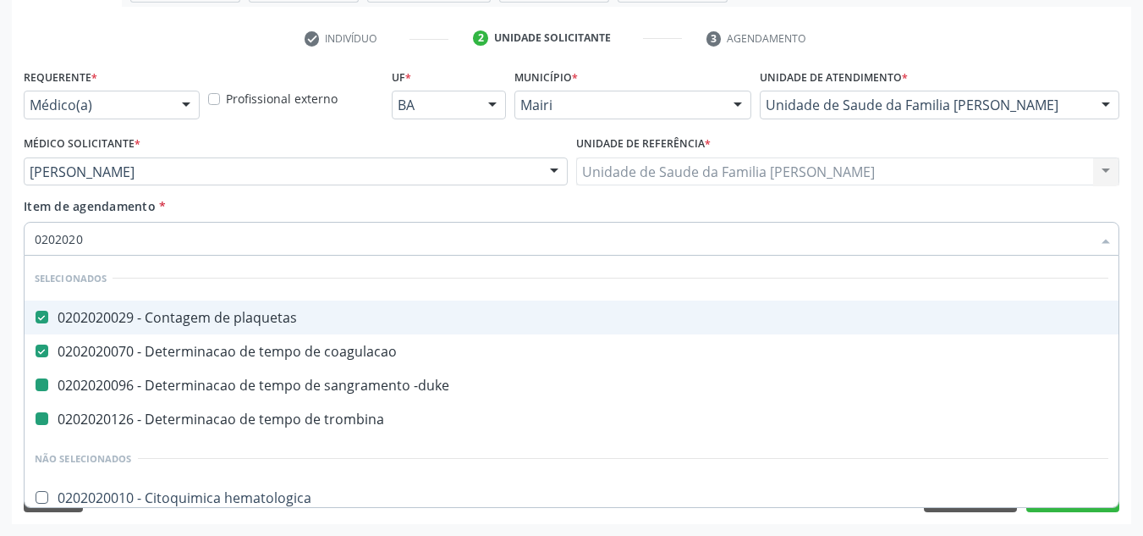
checkbox trombina "false"
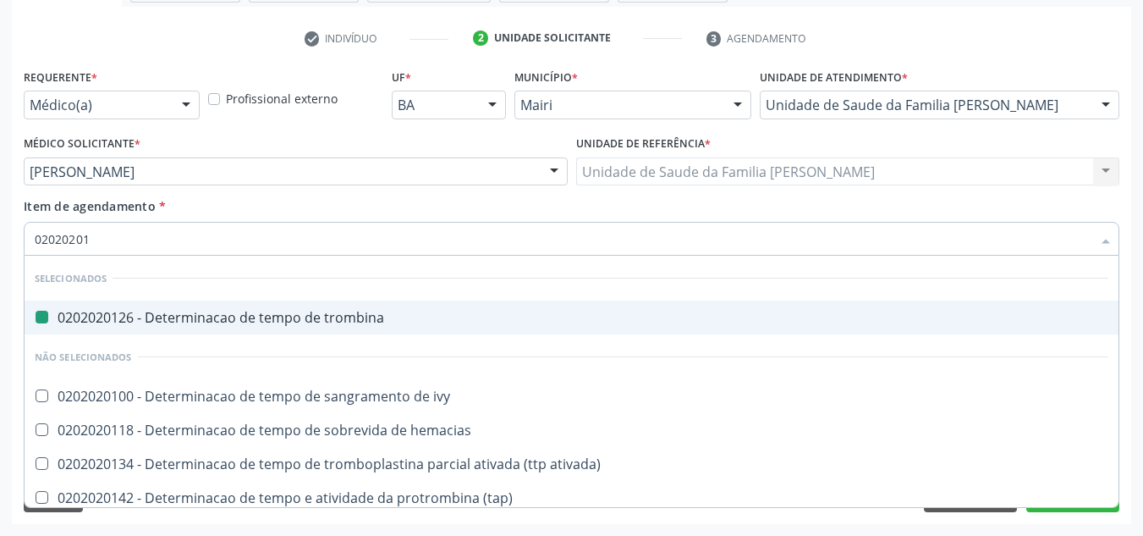
type input "020202013"
checkbox trombina "false"
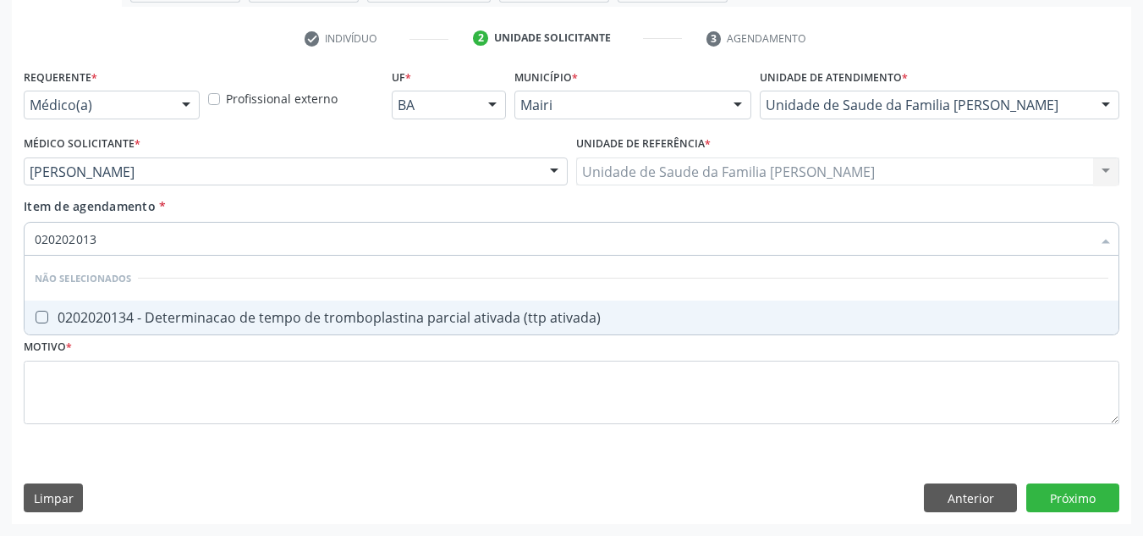
type input "0202020134"
click at [44, 319] on ativada\) at bounding box center [42, 317] width 13 height 13
click at [36, 319] on ativada\) "checkbox" at bounding box center [30, 316] width 11 height 11
checkbox ativada\) "true"
drag, startPoint x: 132, startPoint y: 232, endPoint x: 32, endPoint y: 245, distance: 100.8
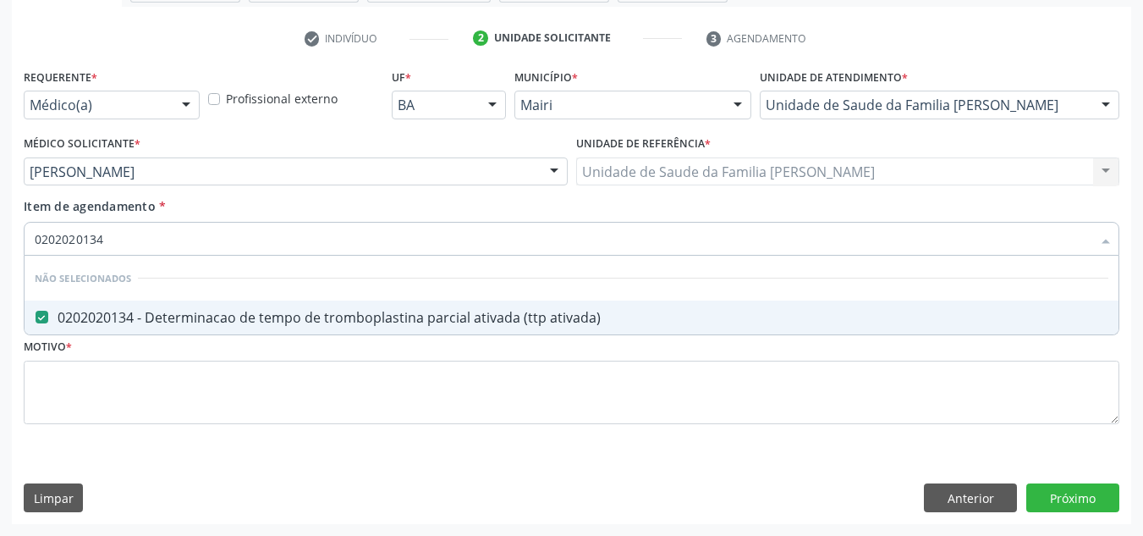
click at [32, 245] on div "0202020134" at bounding box center [572, 239] width 1096 height 34
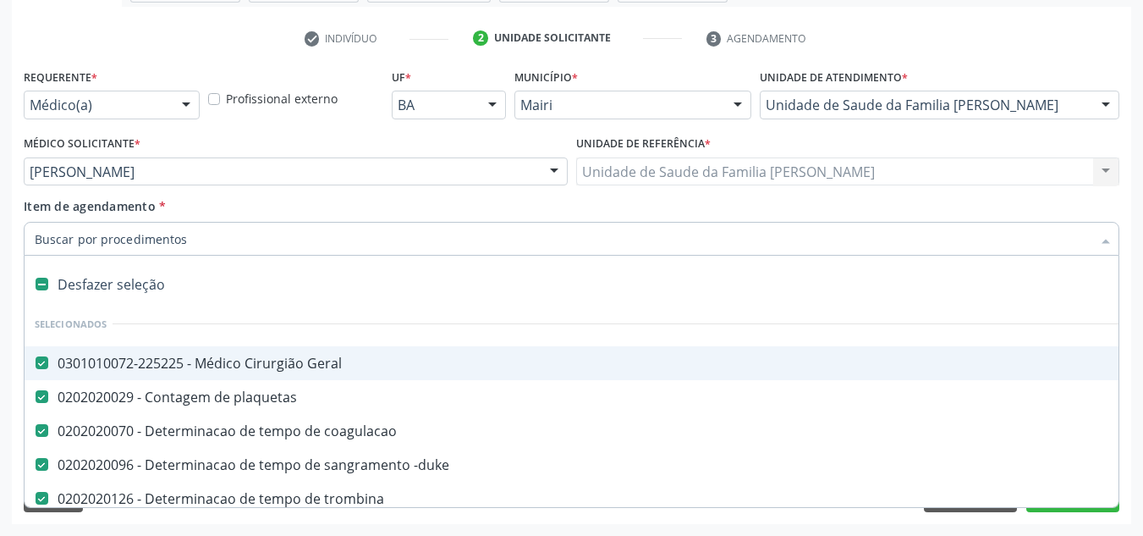
click at [110, 242] on input "Item de agendamento *" at bounding box center [563, 239] width 1057 height 34
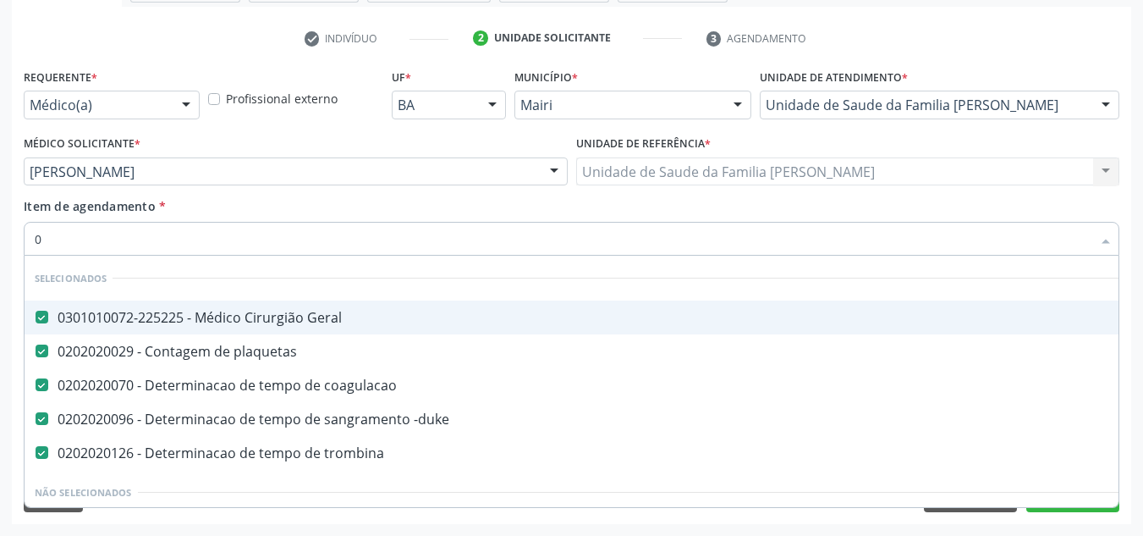
type input "02"
checkbox \(par\) "true"
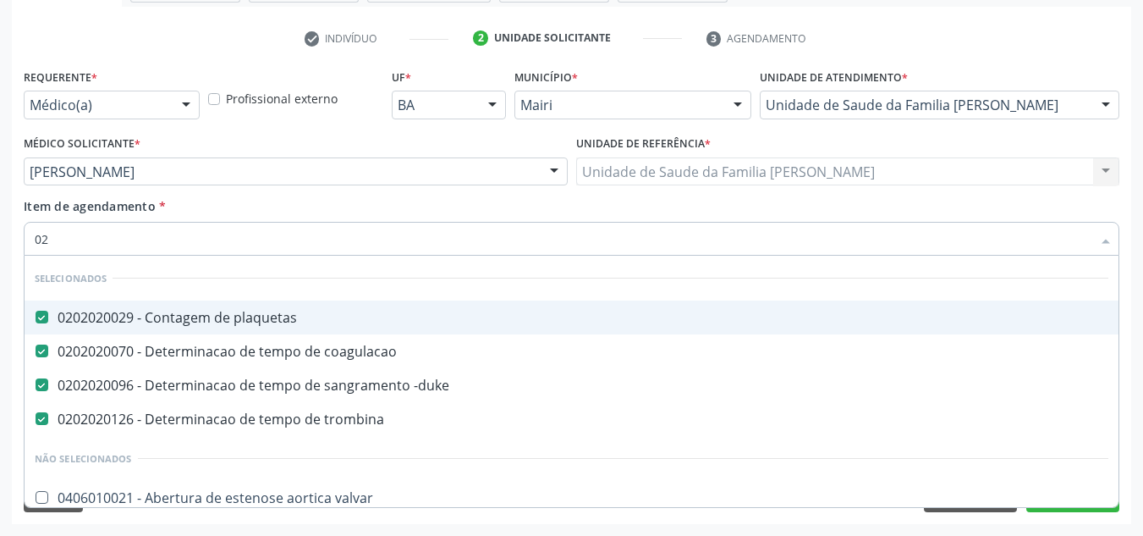
type input "020"
checkbox neonatal "true"
checkbox ativada\) "false"
checkbox magnesio "true"
type input "0204"
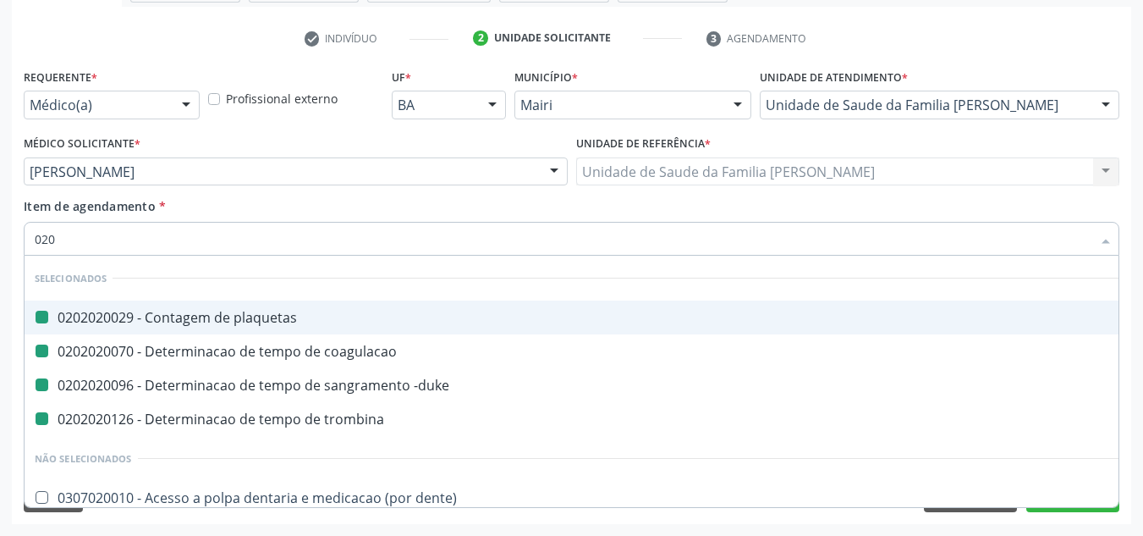
checkbox plaquetas "false"
checkbox coagulacao "false"
checkbox -duke "false"
checkbox trombina "false"
checkbox sacral "true"
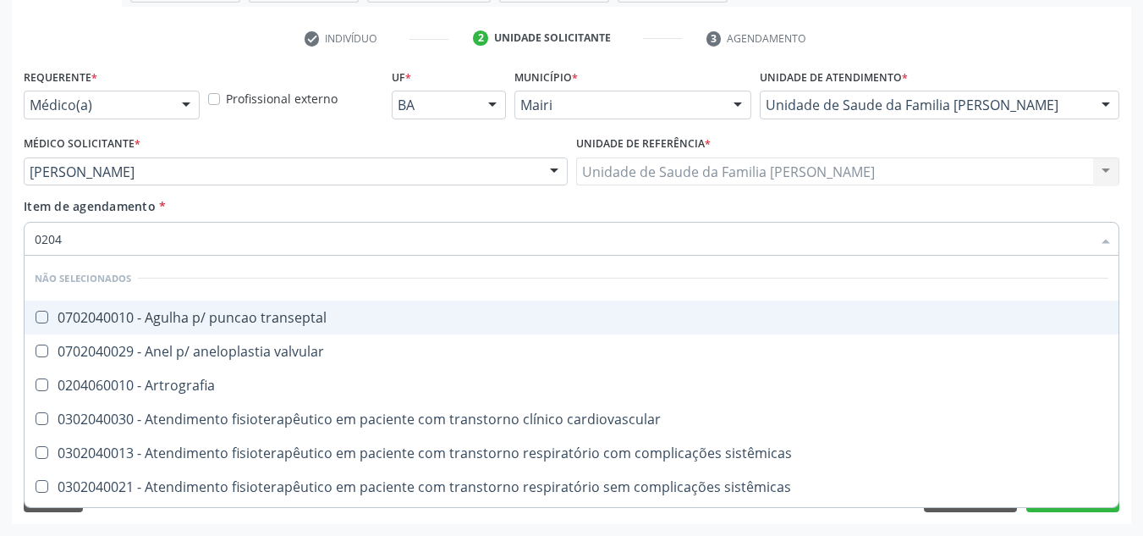
type input "02040"
checkbox coagulo "false"
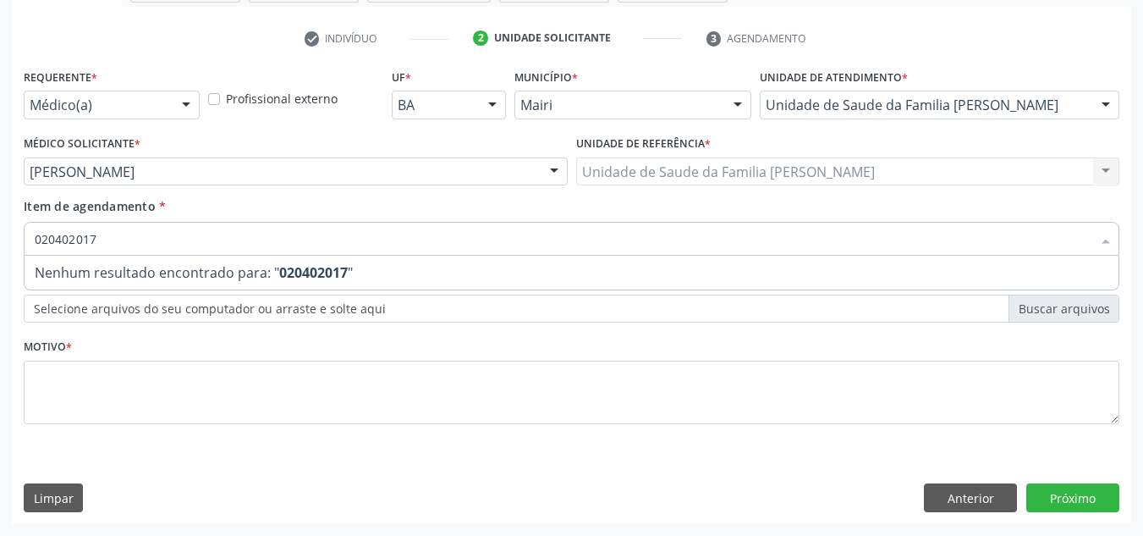
type input "0204020170"
drag, startPoint x: 114, startPoint y: 240, endPoint x: 19, endPoint y: 241, distance: 94.8
click at [20, 242] on div "Item de agendamento * 0204020170 Desfazer seleção Nenhum resultado encontrado p…" at bounding box center [571, 229] width 1104 height 65
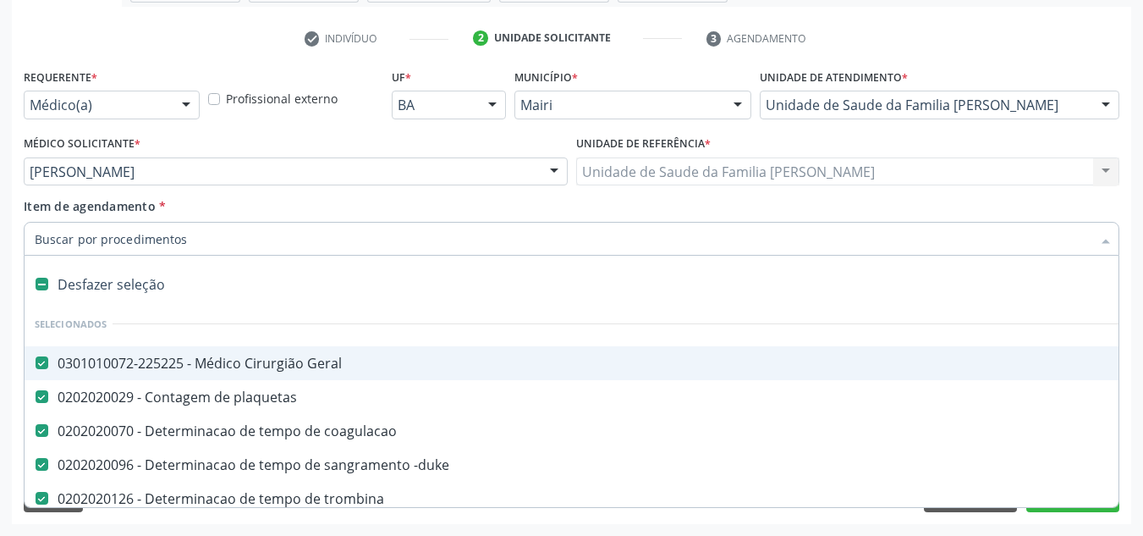
click at [74, 234] on input "Item de agendamento *" at bounding box center [563, 239] width 1057 height 34
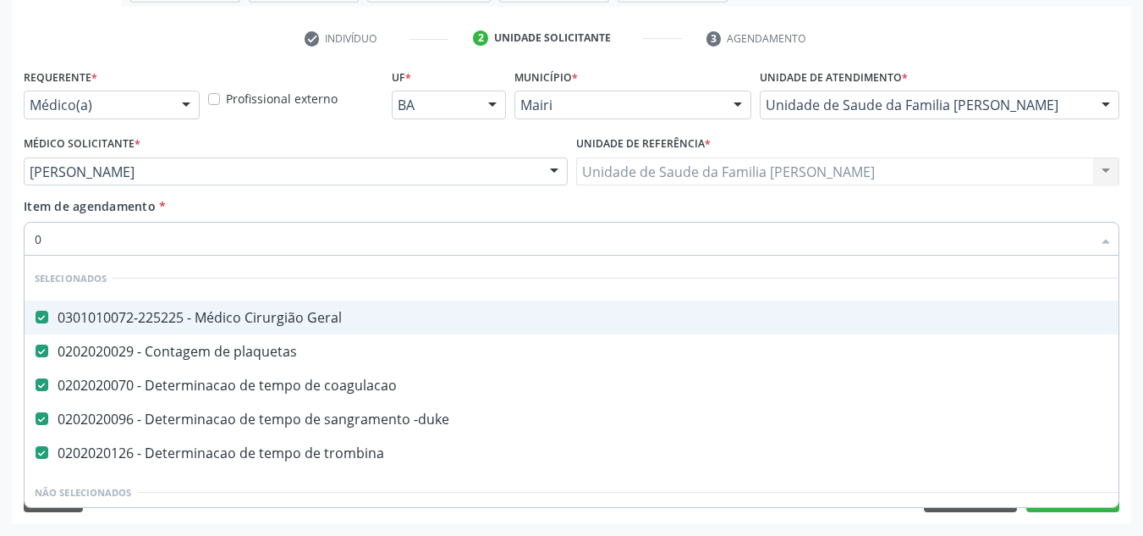
type input "02"
checkbox \(par\) "true"
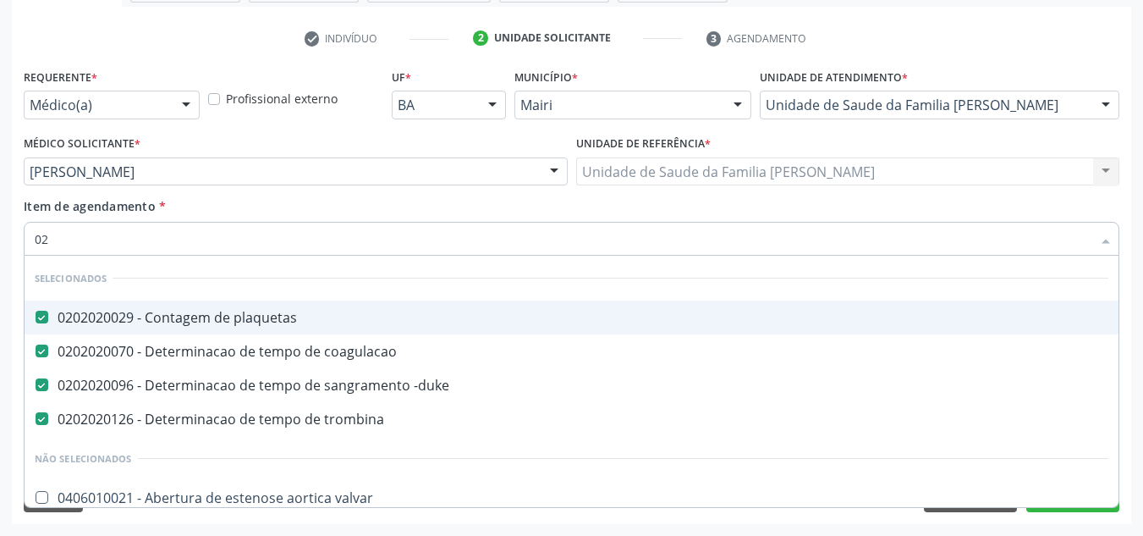
type input "020"
checkbox neonatal "true"
checkbox ativada\) "false"
checkbox magnesio "true"
type input "0204"
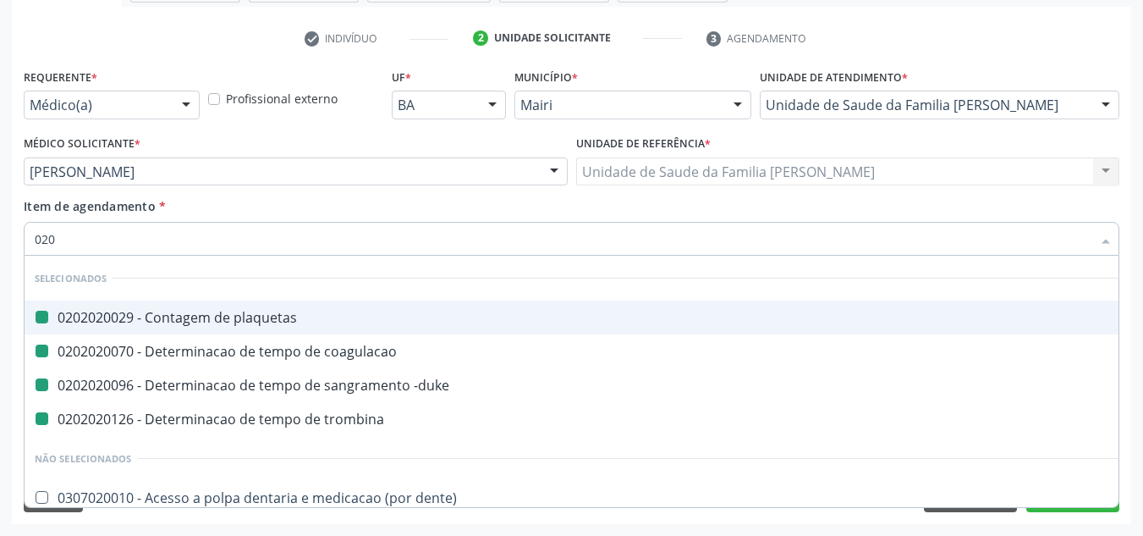
checkbox plaquetas "false"
checkbox coagulacao "false"
checkbox -duke "false"
checkbox trombina "false"
checkbox sacral "true"
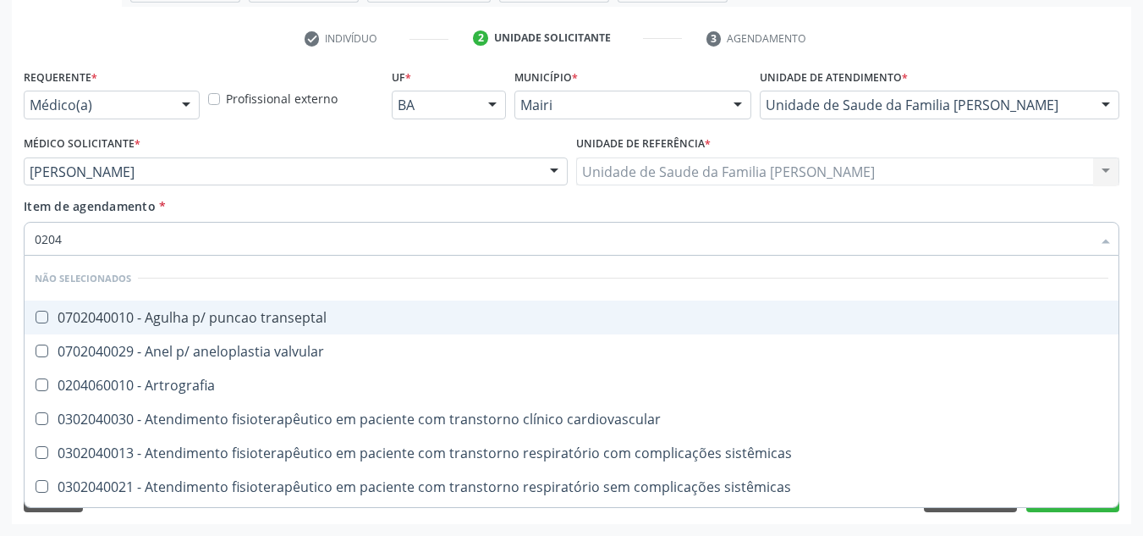
type input "02040"
checkbox coagulo "false"
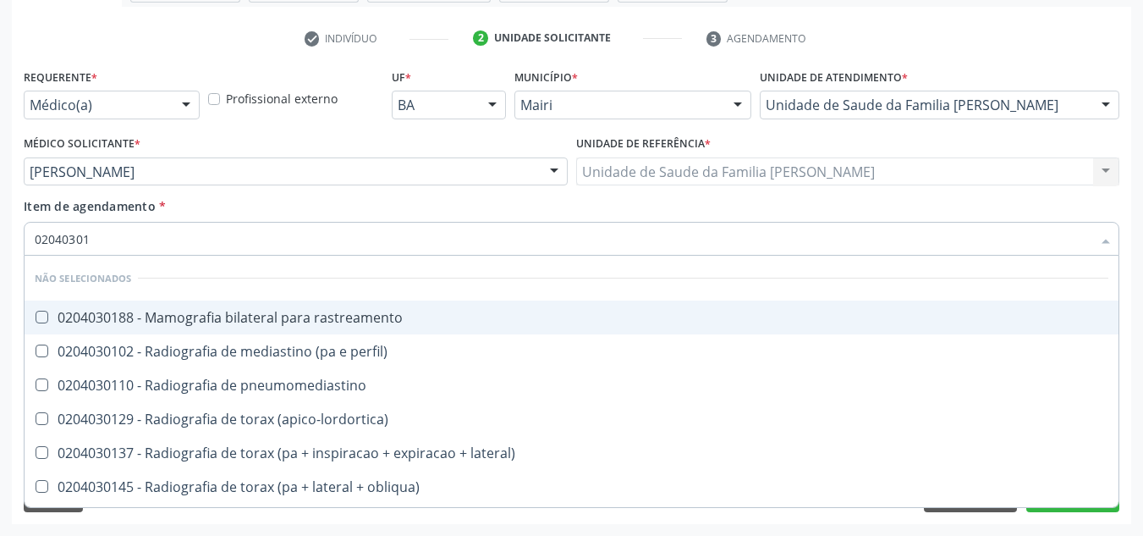
type input "020403017"
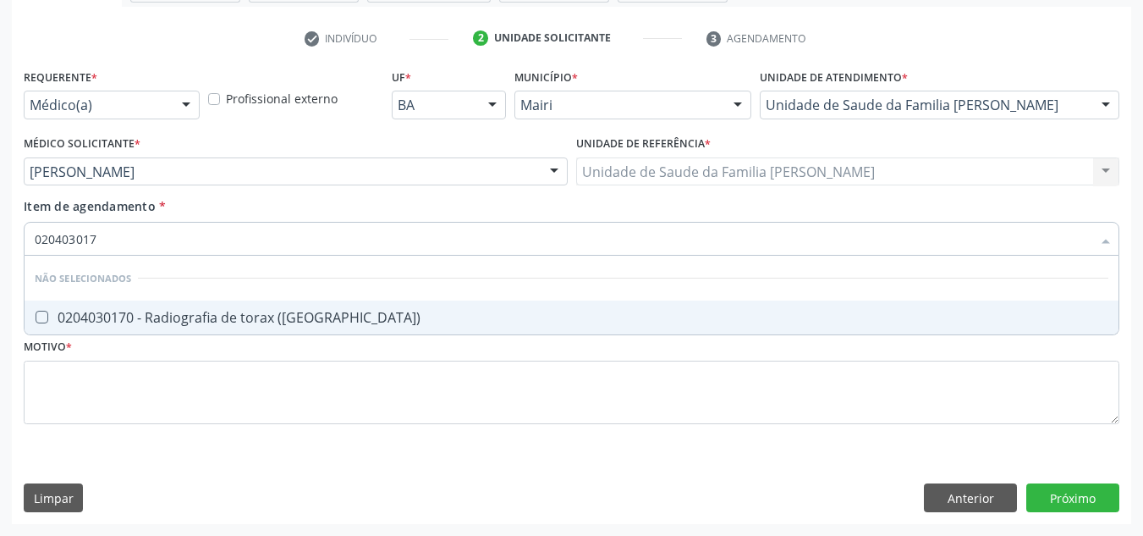
click at [46, 318] on \(pa\) at bounding box center [42, 317] width 13 height 13
click at [36, 318] on \(pa\) "checkbox" at bounding box center [30, 316] width 11 height 11
checkbox \(pa\) "true"
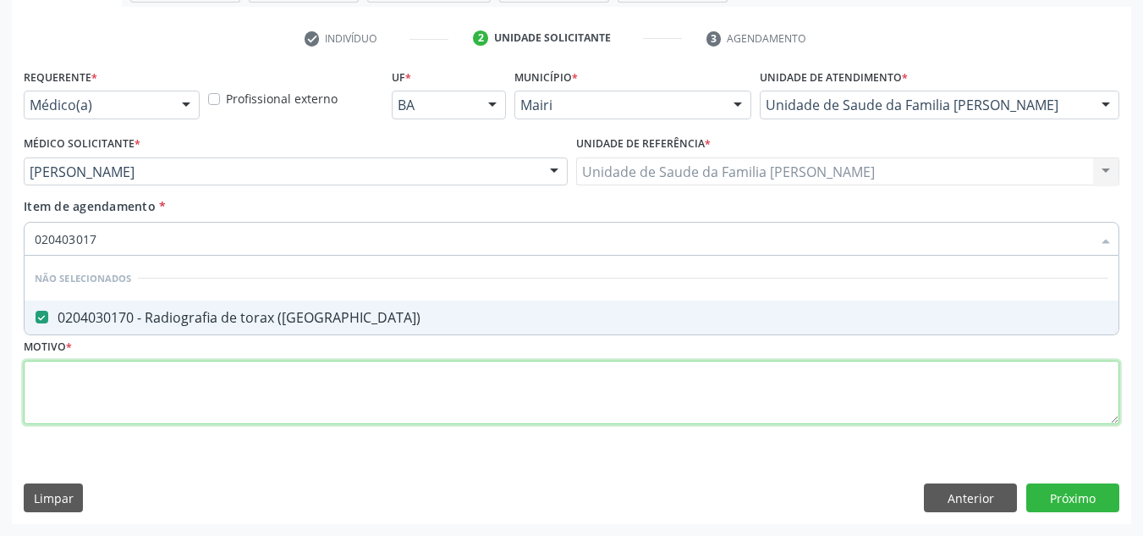
click at [115, 399] on div "Requerente * Médico(a) Médico(a) Enfermeiro(a) Paciente Nenhum resultado encont…" at bounding box center [572, 255] width 1096 height 383
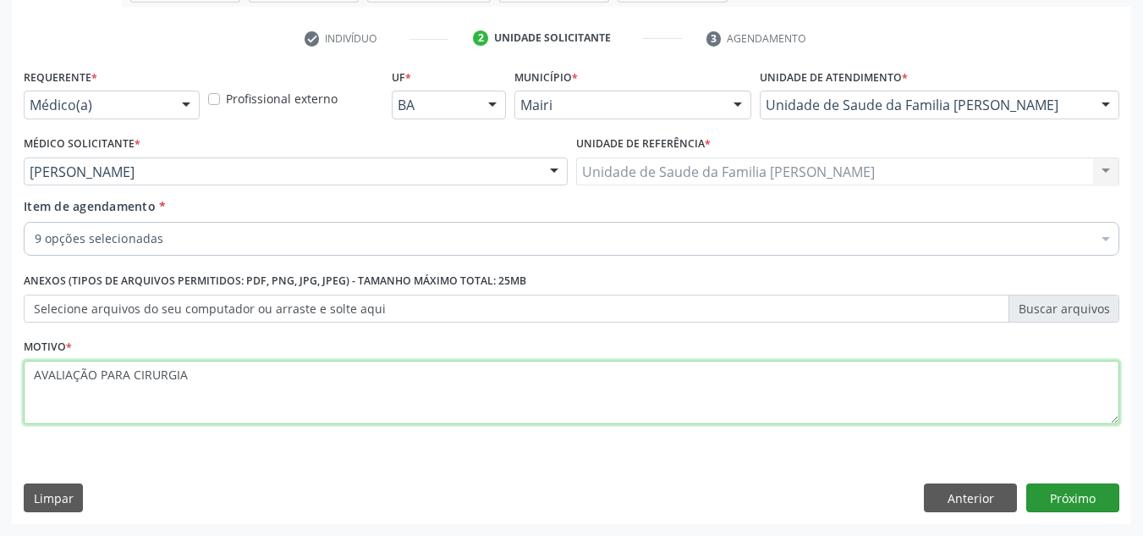
type textarea "AVALIAÇÃO PARA CIRURGIA"
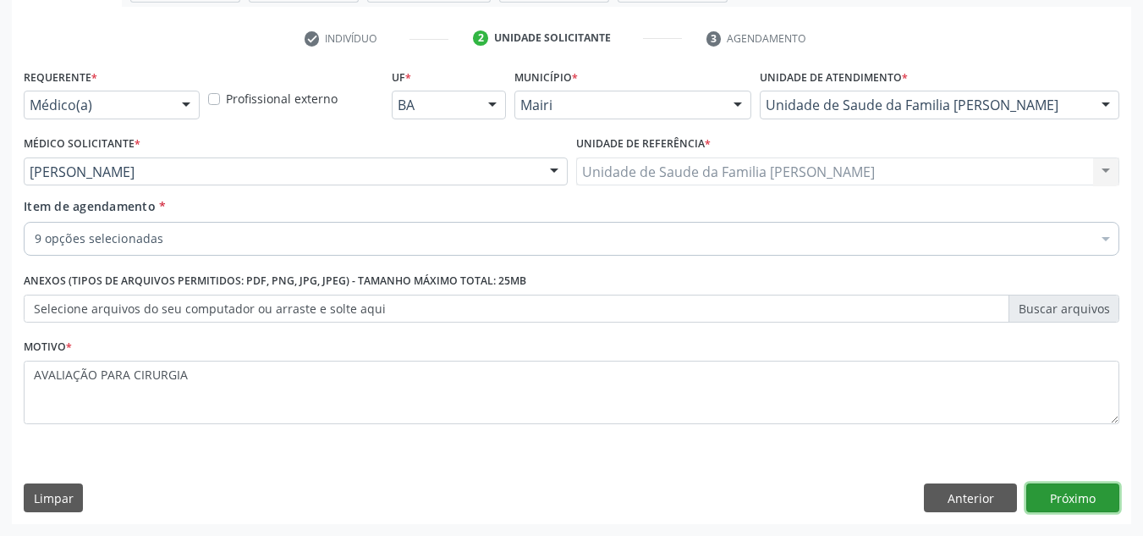
click at [1083, 488] on button "Próximo" at bounding box center [1073, 497] width 93 height 29
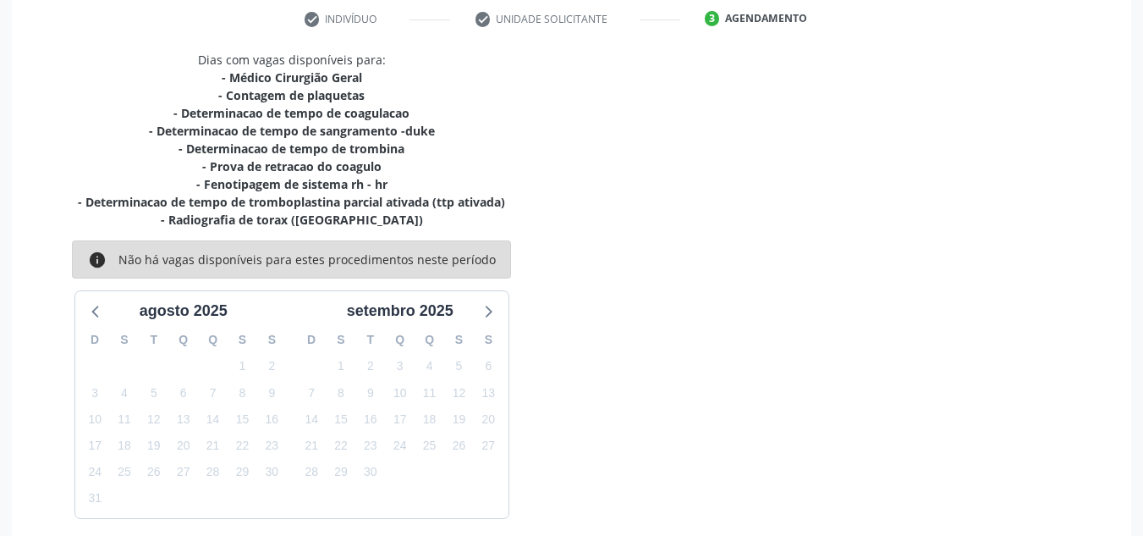
scroll to position [393, 0]
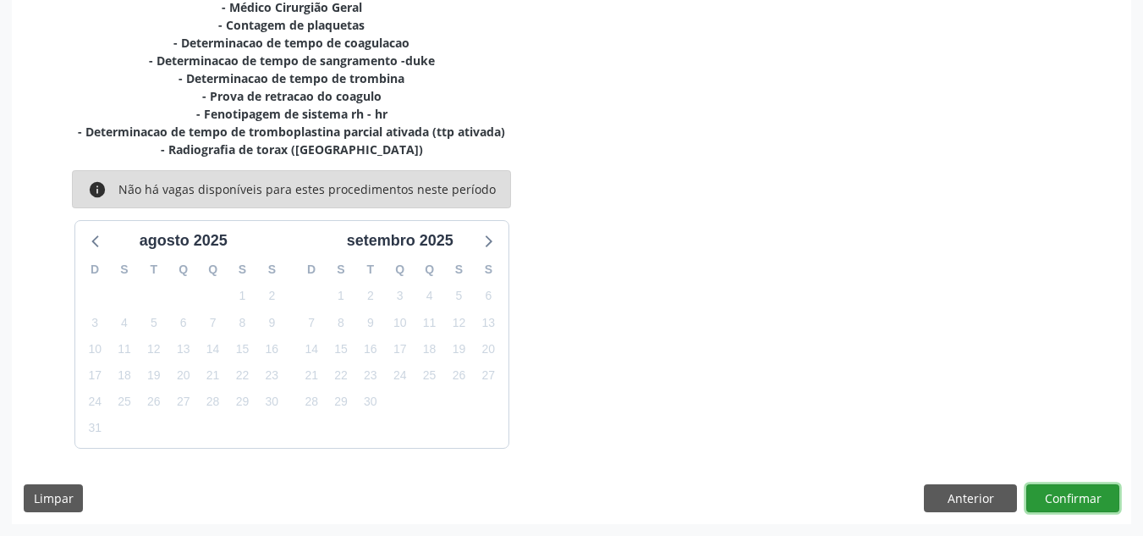
click at [1104, 494] on button "Confirmar" at bounding box center [1073, 498] width 93 height 29
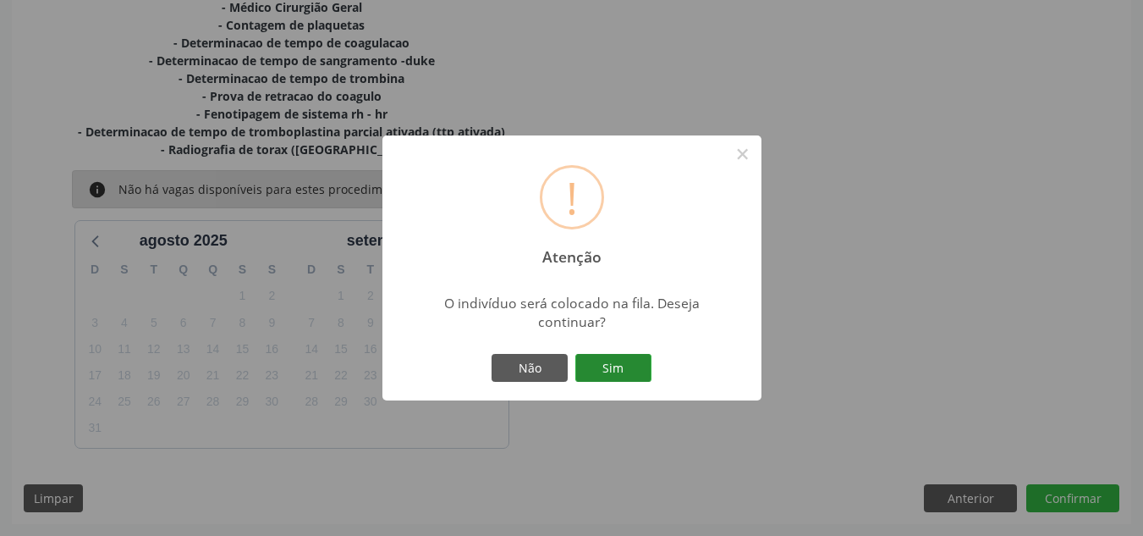
click at [636, 365] on button "Sim" at bounding box center [613, 368] width 76 height 29
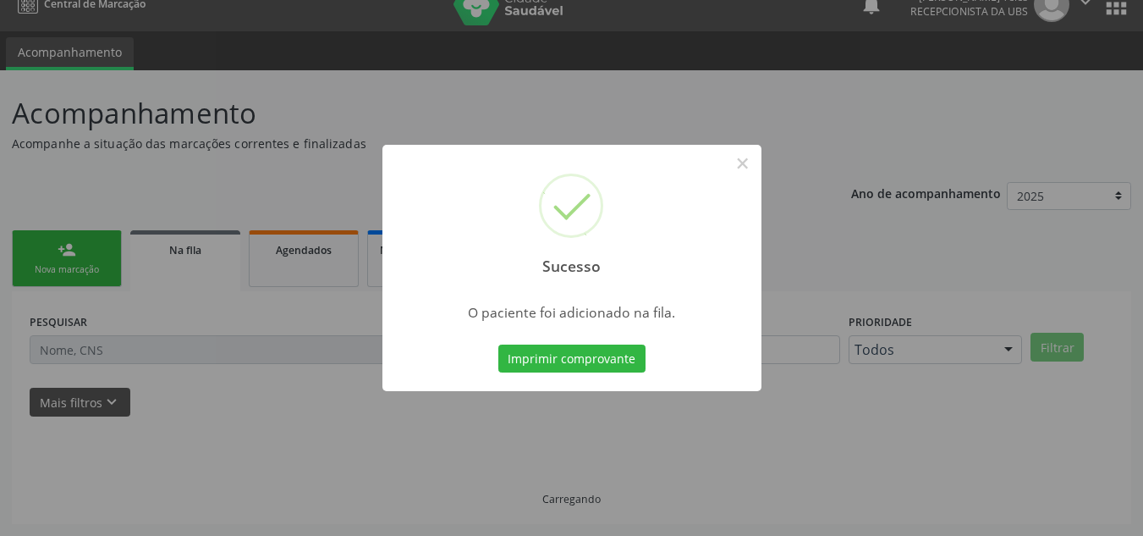
scroll to position [23, 0]
